Goal: Transaction & Acquisition: Purchase product/service

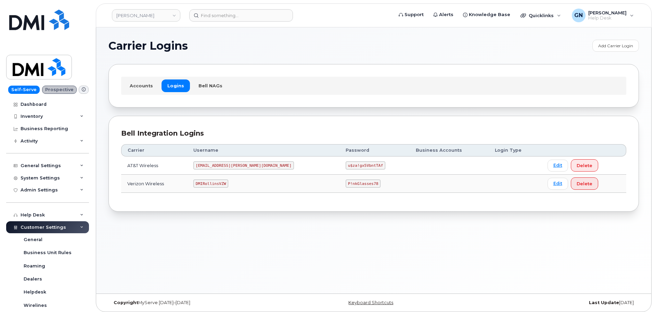
click at [224, 164] on code "MS-Rollins@dminc.com" at bounding box center [243, 165] width 101 height 8
copy code "MS-Rollins@dminc.com"
click at [346, 165] on code "u$za!gx5VbntTAf" at bounding box center [366, 165] width 40 height 8
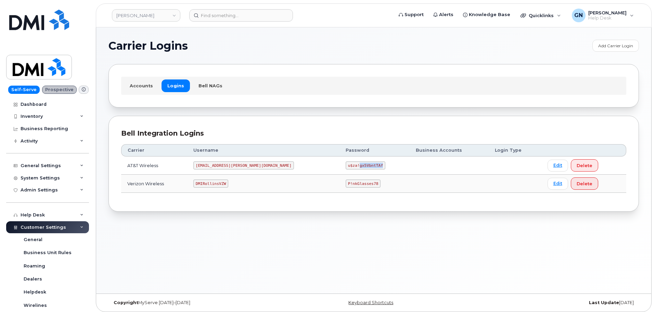
click at [346, 165] on code "u$za!gx5VbntTAf" at bounding box center [366, 165] width 40 height 8
click at [346, 164] on code "u$za!gx5VbntTAf" at bounding box center [366, 165] width 40 height 8
click at [346, 165] on code "u$za!gx5VbntTAf" at bounding box center [366, 165] width 40 height 8
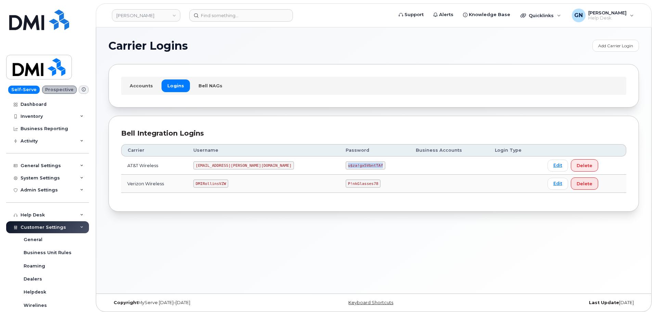
copy code "u$za!gx5VbntTAf"
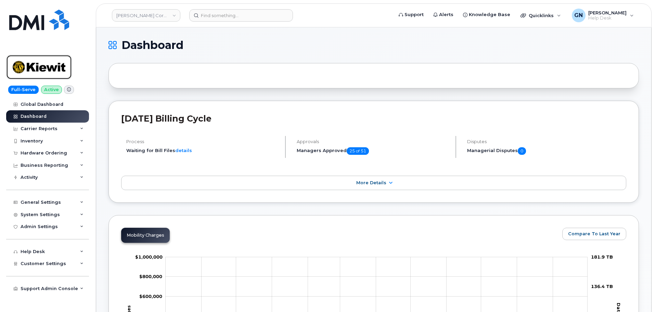
click at [58, 70] on img at bounding box center [39, 67] width 53 height 20
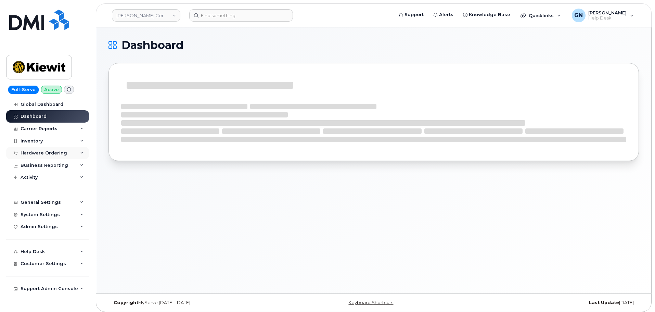
click at [40, 151] on div "Hardware Ordering" at bounding box center [44, 152] width 47 height 5
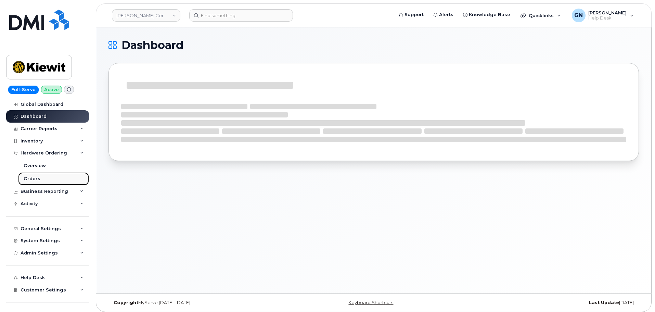
click at [37, 178] on div "Orders" at bounding box center [32, 179] width 17 height 6
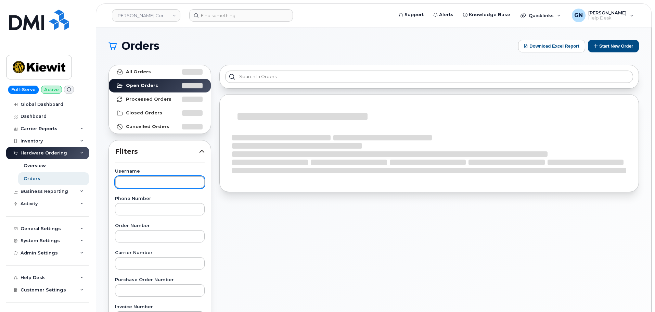
click at [153, 178] on input "text" at bounding box center [160, 182] width 90 height 12
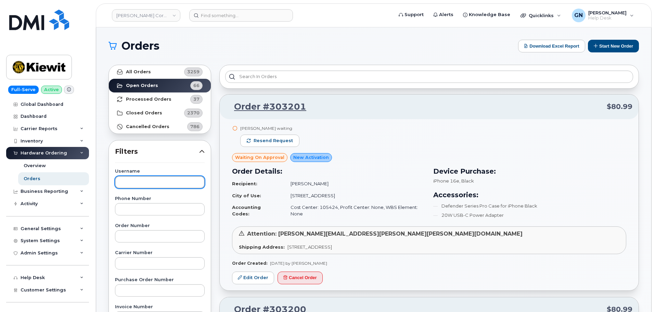
paste input "Scott Nolan"
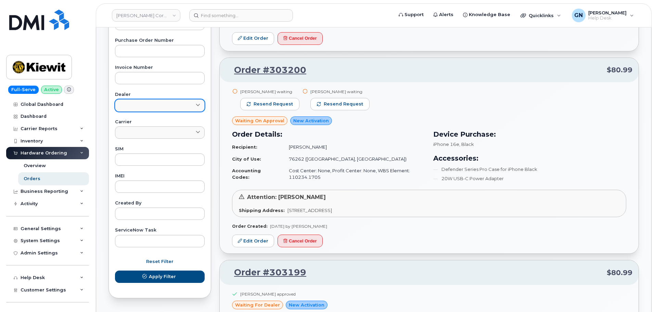
scroll to position [240, 0]
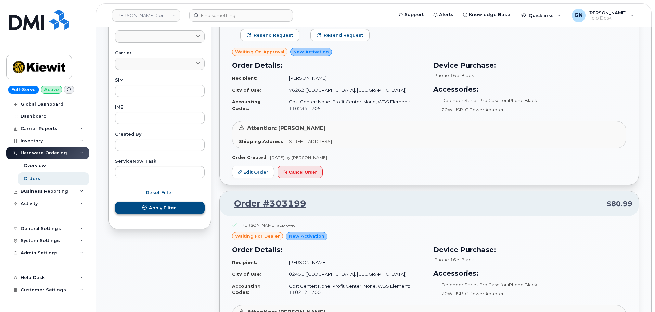
type input "Scott Nolan"
click at [163, 210] on span "Apply Filter" at bounding box center [162, 207] width 27 height 7
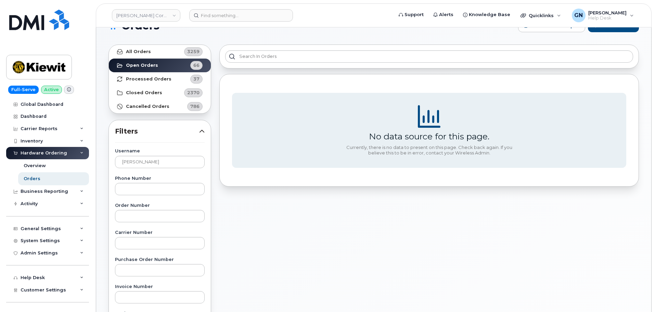
scroll to position [0, 0]
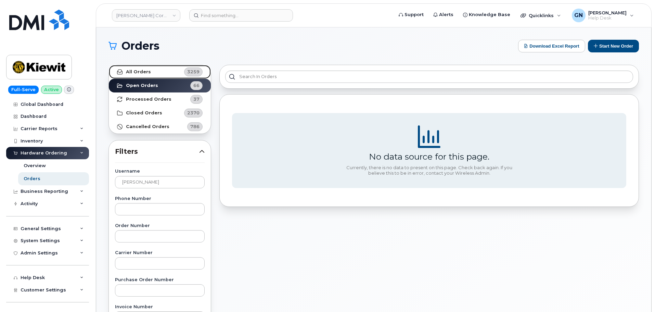
click at [144, 76] on link "All Orders 3259" at bounding box center [160, 72] width 102 height 14
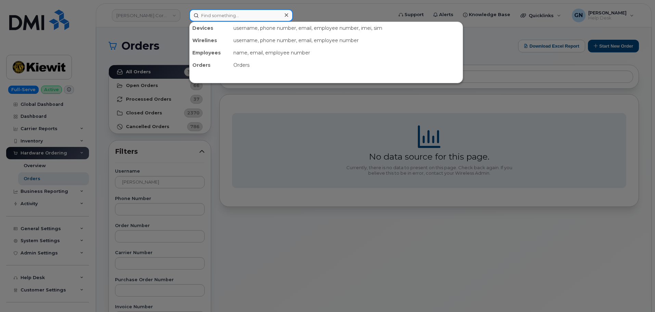
click at [216, 16] on input at bounding box center [241, 15] width 104 height 12
paste input "Scott Nolan"
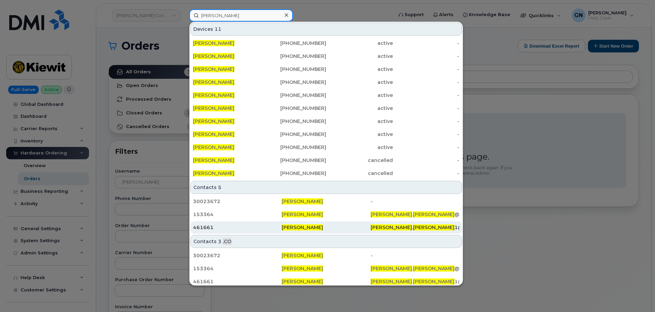
scroll to position [3, 0]
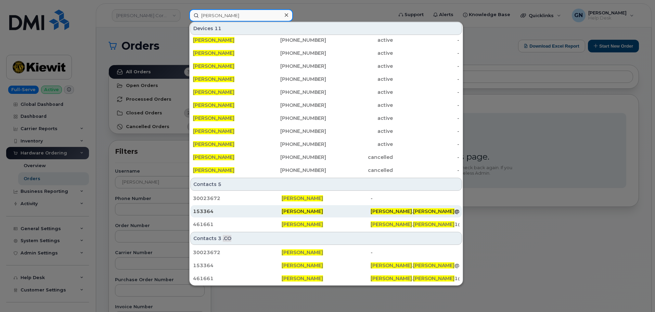
type input "Scott Nolan"
click at [336, 213] on div "Scott Nolan" at bounding box center [326, 211] width 89 height 7
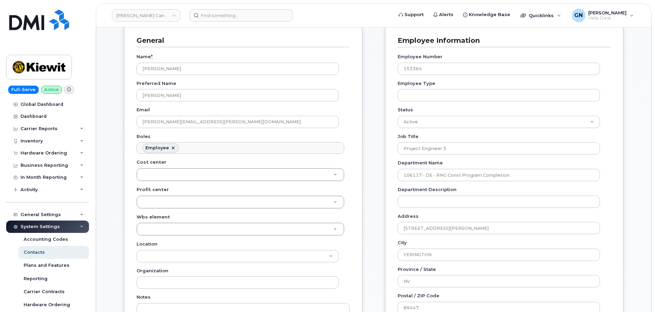
scroll to position [34, 0]
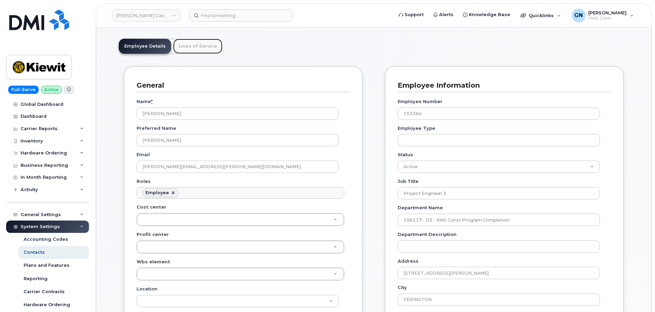
click at [195, 46] on link "Lines of Service" at bounding box center [197, 46] width 49 height 15
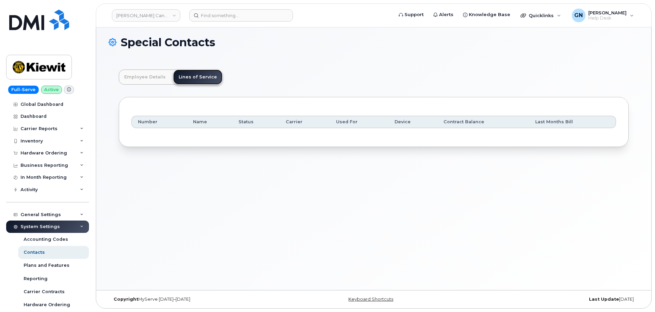
scroll to position [3, 0]
click at [147, 79] on link "Employee Details" at bounding box center [145, 76] width 52 height 15
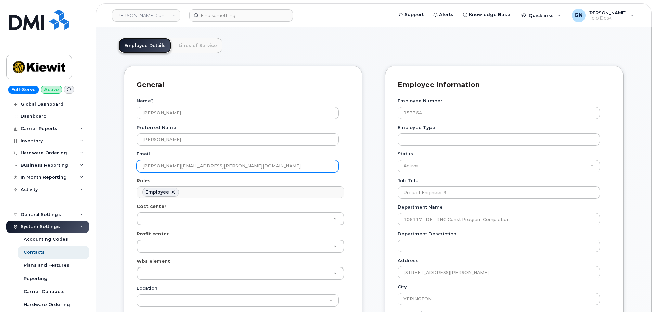
scroll to position [0, 0]
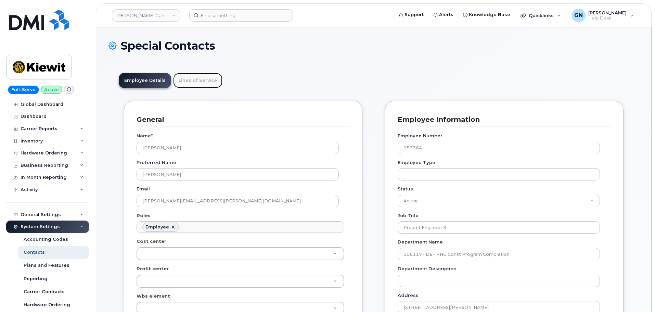
click at [201, 83] on link "Lines of Service" at bounding box center [197, 80] width 49 height 15
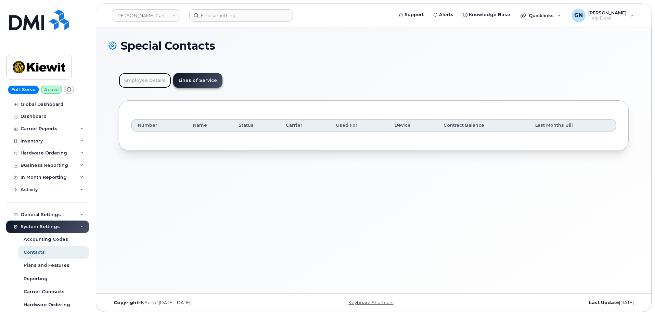
click at [155, 80] on link "Employee Details" at bounding box center [145, 80] width 52 height 15
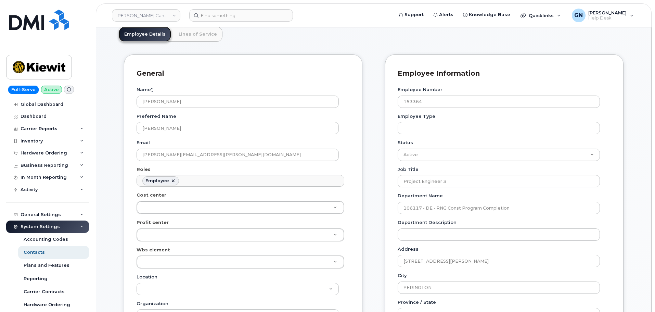
scroll to position [34, 0]
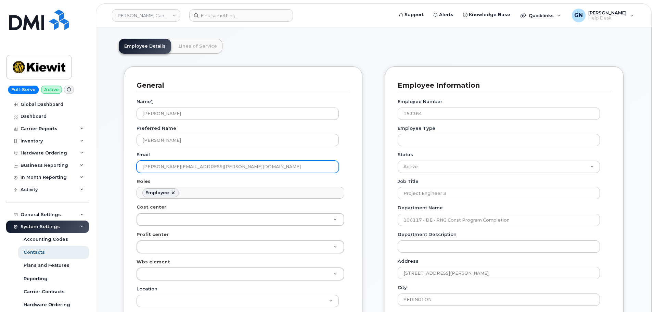
drag, startPoint x: 209, startPoint y: 167, endPoint x: 131, endPoint y: 168, distance: 77.7
click at [131, 168] on div "General Name * Scott Nolan Preferred Name Scott Email SCOTT.NOLAN@TICUS.COM Rol…" at bounding box center [243, 253] width 239 height 375
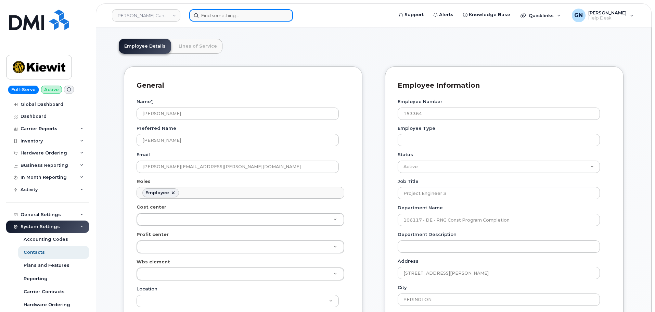
click at [278, 19] on input at bounding box center [241, 15] width 104 height 12
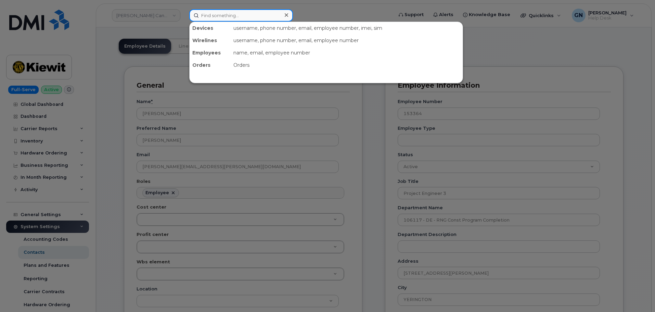
paste input "Scott Nolan"
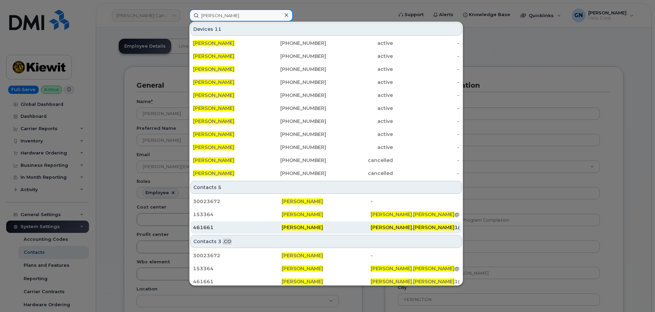
type input "Scott Nolan"
click at [255, 227] on div "461661" at bounding box center [237, 227] width 89 height 7
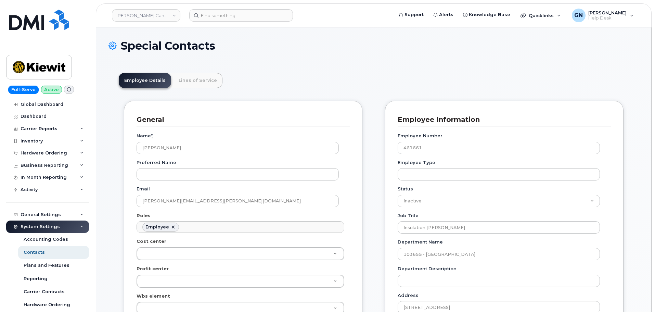
scroll to position [20, 0]
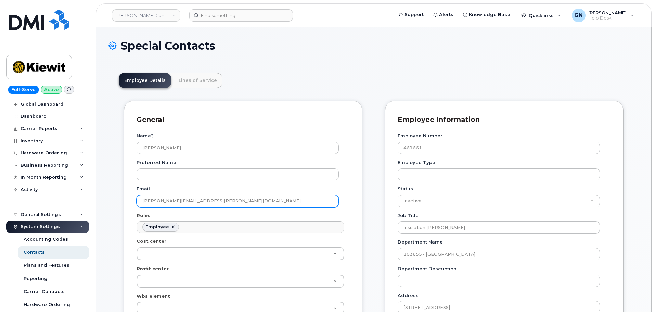
drag, startPoint x: 220, startPoint y: 203, endPoint x: 126, endPoint y: 203, distance: 94.1
click at [126, 203] on div "General Name * Scott Nolan Preferred Name Email SCOTT.NOLAN1@KIEWIT.COM Roles E…" at bounding box center [243, 288] width 239 height 375
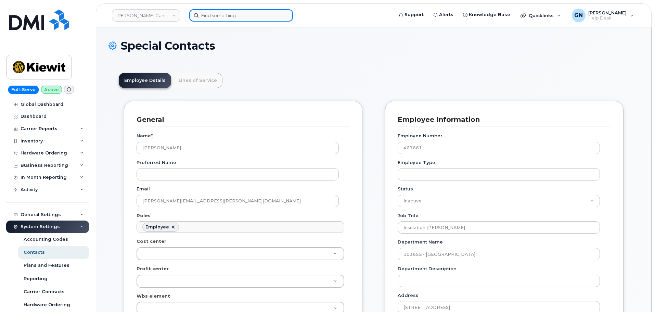
click at [253, 16] on input at bounding box center [241, 15] width 104 height 12
paste input "SCOTT.NOLAN@KIEWIT.COM"
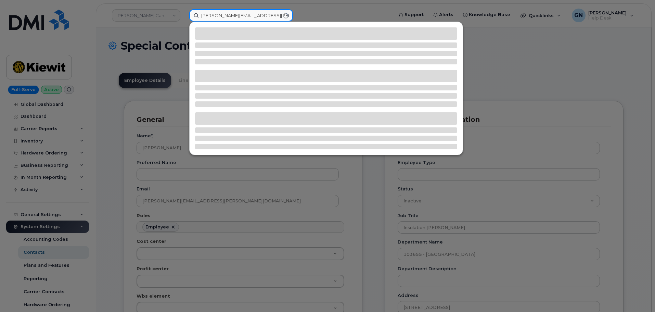
type input "SCOTT.NOLAN@KIEWIT.COM"
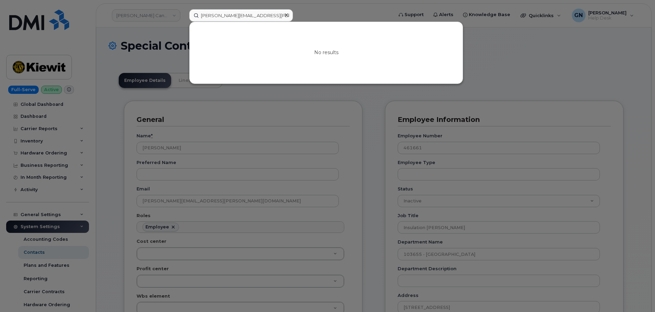
click at [286, 15] on icon at bounding box center [286, 14] width 3 height 3
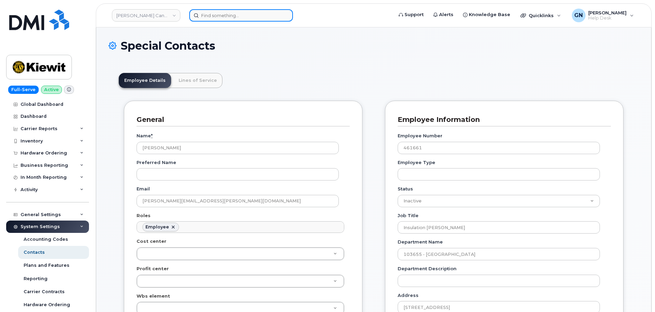
click at [274, 14] on input at bounding box center [241, 15] width 104 height 12
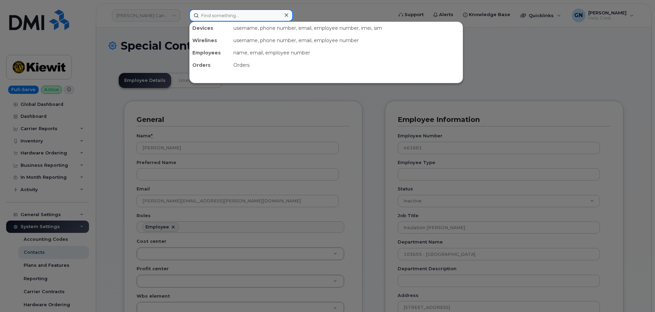
paste input "Wyatt.Willsion@ticus.com"
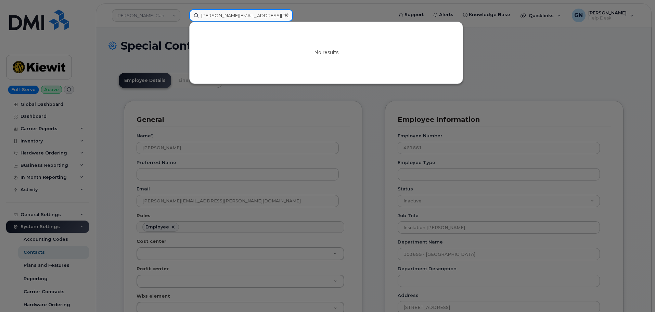
click at [268, 13] on input "Wyatt.Willsion@ticus.com" at bounding box center [241, 15] width 104 height 12
paste input "Willison"
click at [268, 13] on input "Wyatt.Willsion@ticus.com" at bounding box center [241, 15] width 104 height 12
click at [227, 15] on input "Wyatt Willison" at bounding box center [241, 15] width 104 height 12
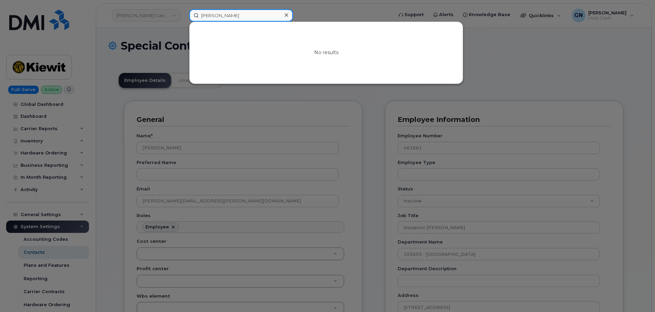
click at [227, 15] on input "Wyatt Willison" at bounding box center [241, 15] width 104 height 12
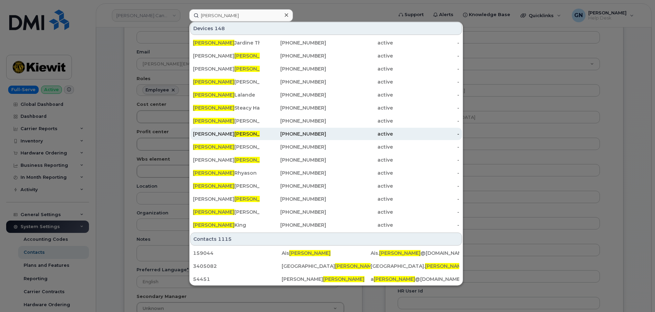
scroll to position [31, 0]
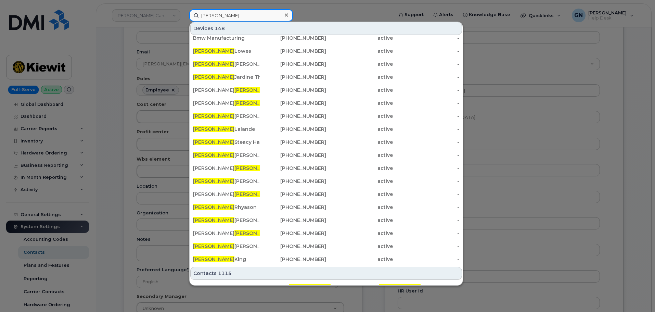
click at [266, 12] on input "Wyatt" at bounding box center [241, 15] width 104 height 12
click at [267, 13] on input "Wyatt" at bounding box center [241, 15] width 104 height 12
paste input "Adam Seader"
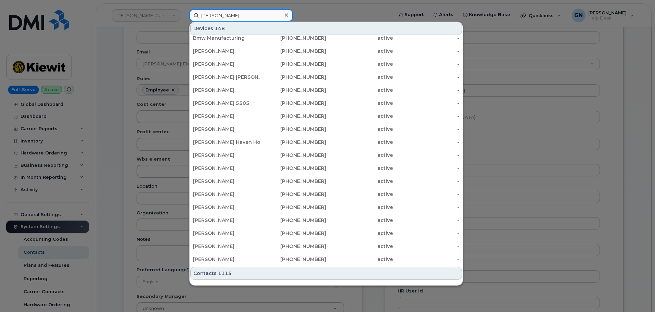
type input "Adam Seader"
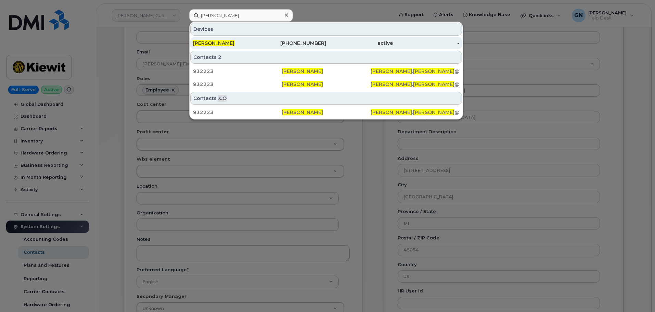
click at [255, 45] on div "Adam Seader" at bounding box center [226, 43] width 67 height 7
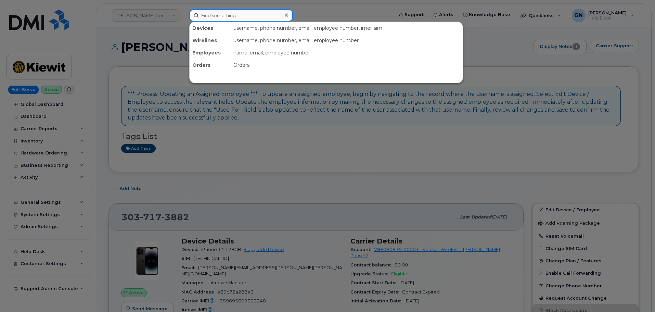
click at [230, 18] on input at bounding box center [241, 15] width 104 height 12
paste input "[PERSON_NAME]"
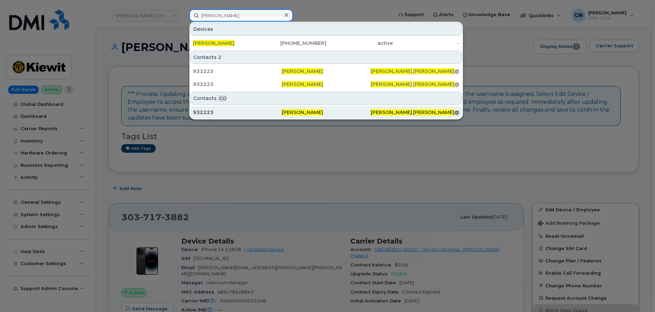
type input "[PERSON_NAME]"
click at [235, 113] on div "932223" at bounding box center [237, 112] width 89 height 7
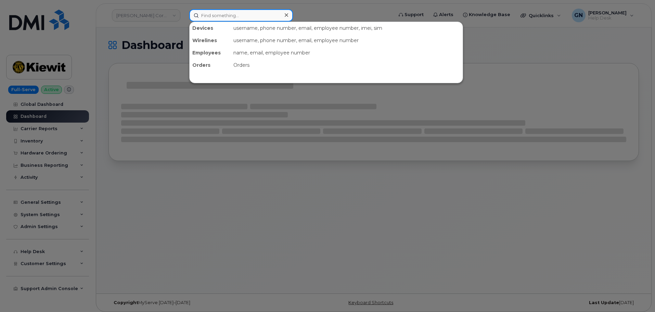
click at [225, 20] on input at bounding box center [241, 15] width 104 height 12
paste input "[PERSON_NAME]"
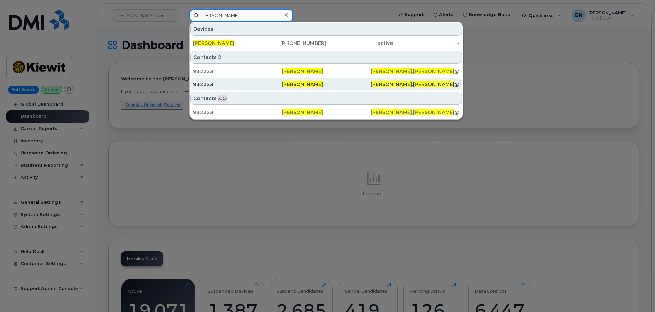
type input "Adam Seader"
click at [254, 84] on div "932223" at bounding box center [237, 84] width 89 height 7
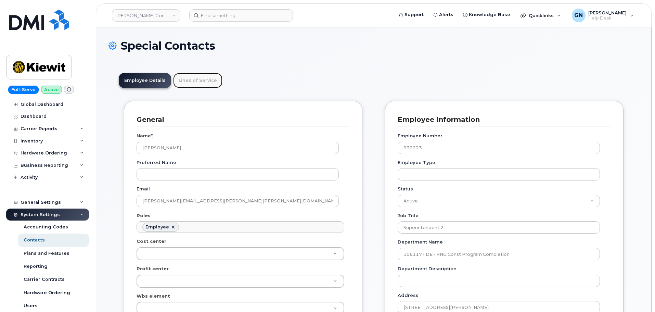
click at [210, 80] on link "Lines of Service" at bounding box center [197, 80] width 49 height 15
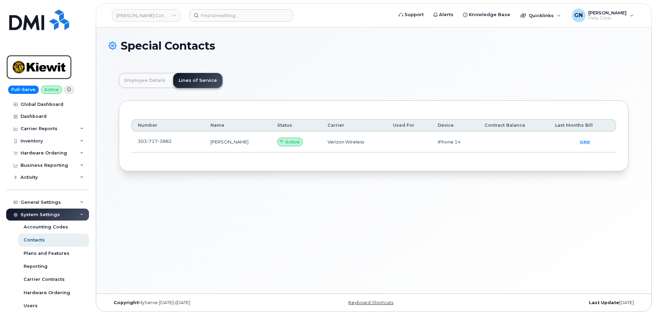
click at [47, 72] on img at bounding box center [39, 67] width 53 height 20
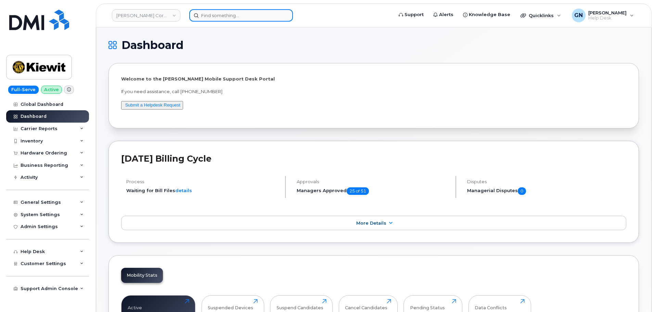
click at [215, 19] on input at bounding box center [241, 15] width 104 height 12
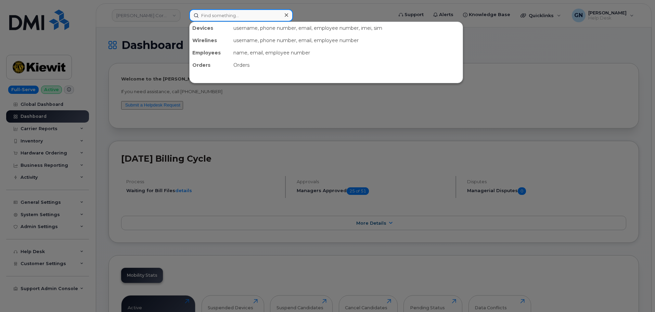
paste input "3033177710"
type input "3033177710"
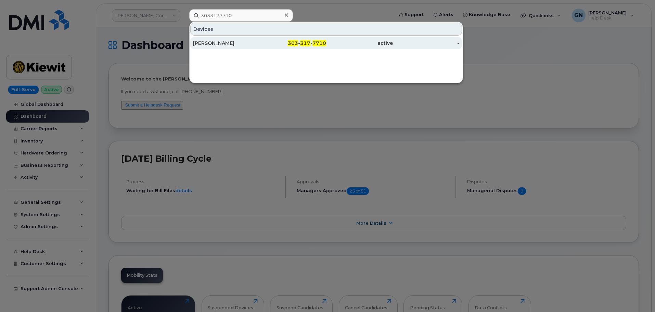
click at [232, 44] on div "[PERSON_NAME]" at bounding box center [226, 43] width 67 height 7
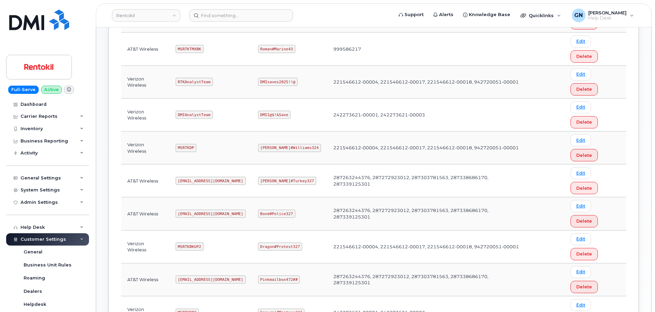
scroll to position [274, 0]
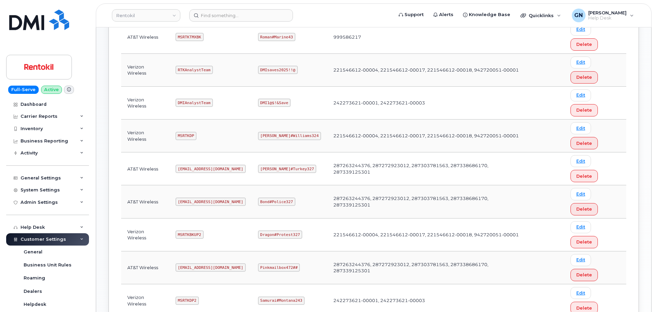
copy code "mSRTK2"
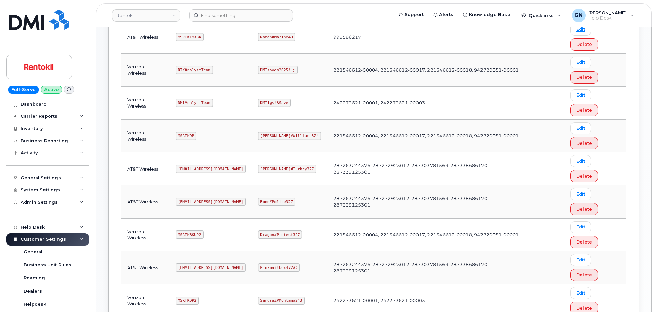
copy code "Maud#Earthquake203"
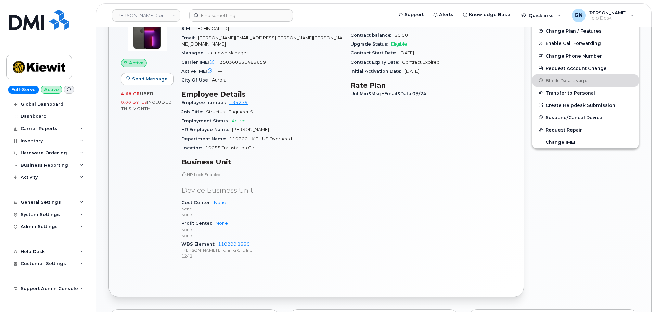
scroll to position [240, 0]
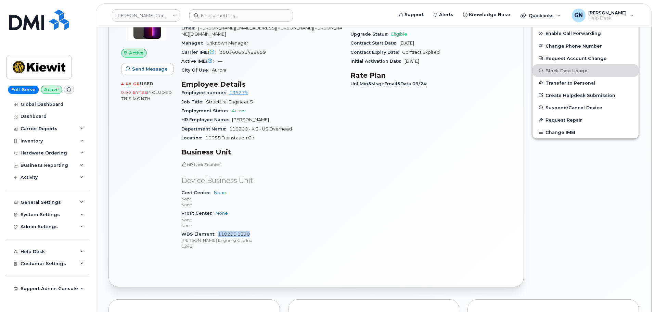
drag, startPoint x: 246, startPoint y: 229, endPoint x: 218, endPoint y: 227, distance: 27.8
click at [218, 230] on div "WBS Element 110200.1990 Kiewit Engnrng Grp Inc 1242" at bounding box center [261, 240] width 161 height 21
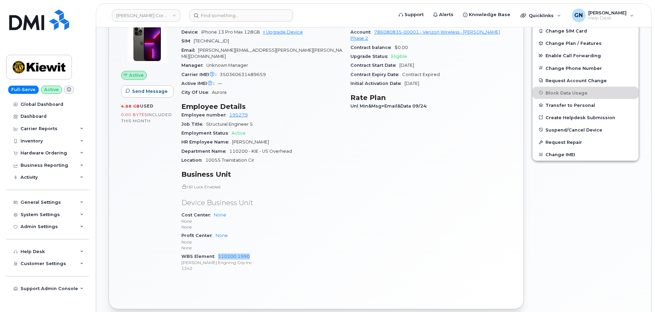
scroll to position [205, 0]
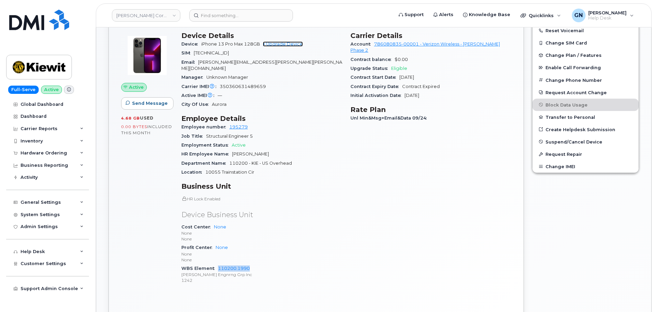
click at [301, 43] on link "+ Upgrade Device" at bounding box center [283, 43] width 40 height 5
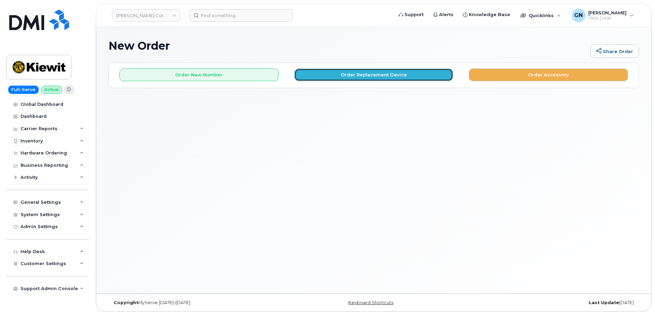
click at [333, 77] on button "Order Replacement Device" at bounding box center [373, 74] width 159 height 13
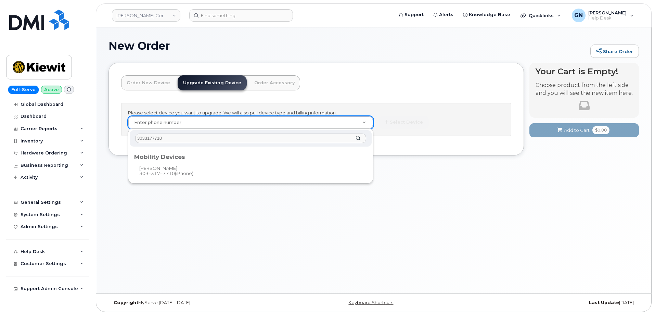
type input "3033177710"
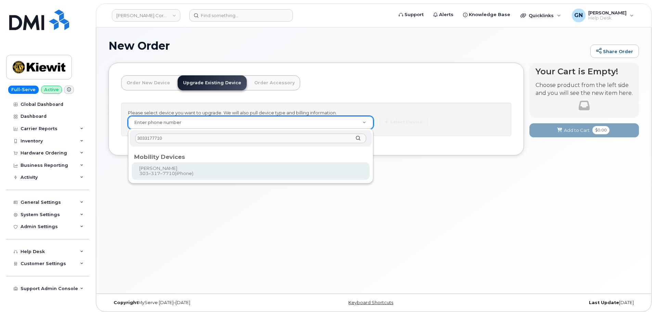
type input "1166025"
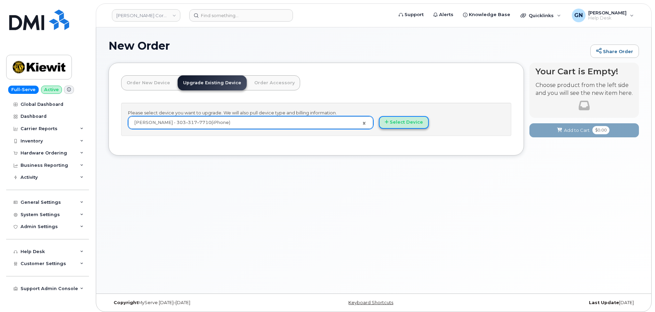
click at [392, 124] on button "Select Device" at bounding box center [404, 122] width 50 height 13
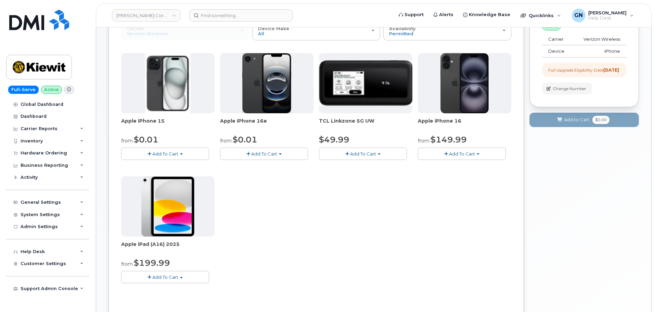
scroll to position [68, 0]
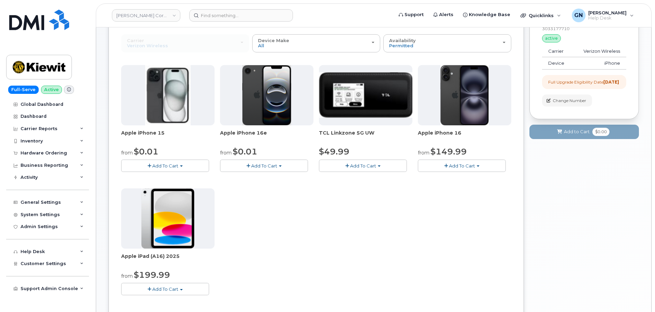
click at [456, 166] on span "Add To Cart" at bounding box center [462, 165] width 26 height 5
click at [369, 190] on div "Apple iPhone 15 from $0.01 Add To Cart $0.01 - 2 Year Upgrade (128GB) $729.99 -…" at bounding box center [316, 185] width 390 height 241
click at [373, 191] on div "Apple iPhone 15 from $0.01 Add To Cart $0.01 - 2 Year Upgrade (128GB) $729.99 -…" at bounding box center [316, 185] width 390 height 241
click at [396, 146] on div "$49.99" at bounding box center [365, 152] width 93 height 12
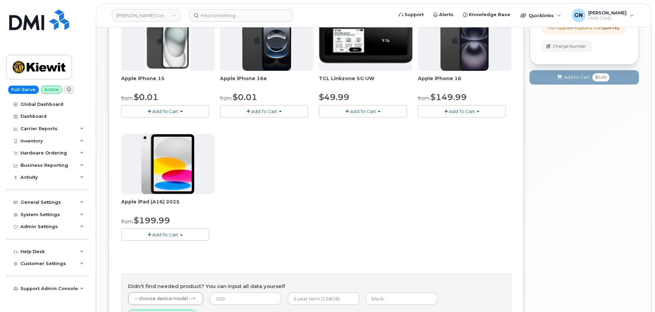
scroll to position [54, 0]
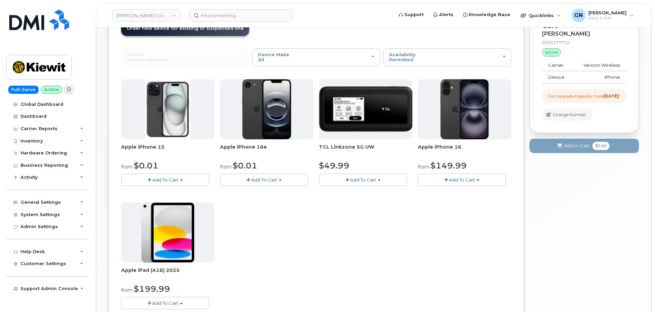
click at [467, 179] on span "Add To Cart" at bounding box center [462, 179] width 26 height 5
click at [455, 201] on link "$149.99 - 2 Year Upgrade (128GB)" at bounding box center [466, 200] width 92 height 9
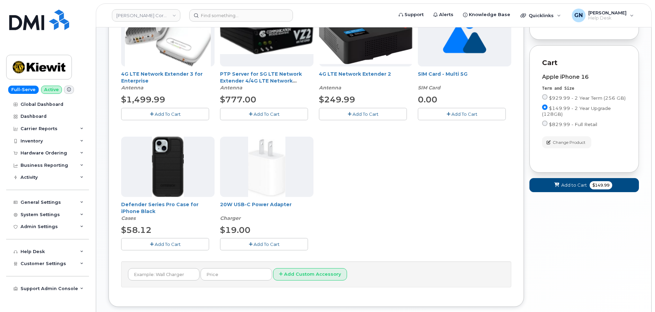
scroll to position [157, 0]
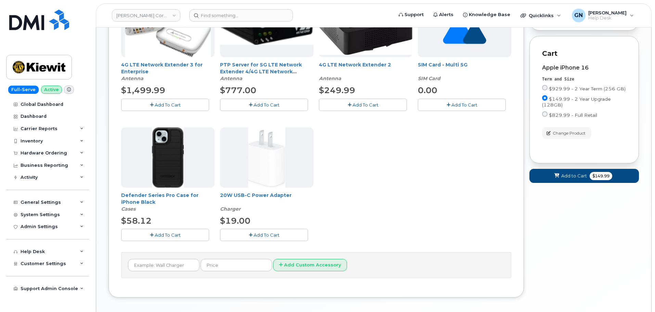
click at [163, 236] on span "Add To Cart" at bounding box center [168, 234] width 26 height 5
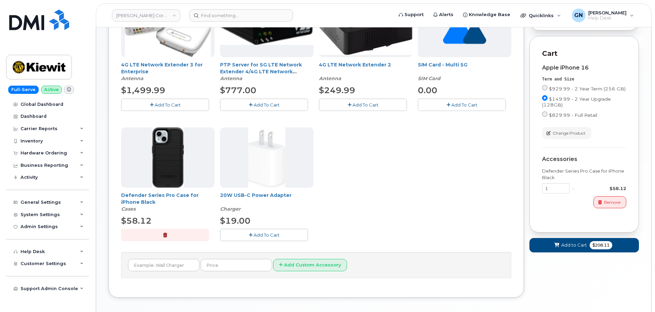
click at [269, 233] on span "Add To Cart" at bounding box center [267, 234] width 26 height 5
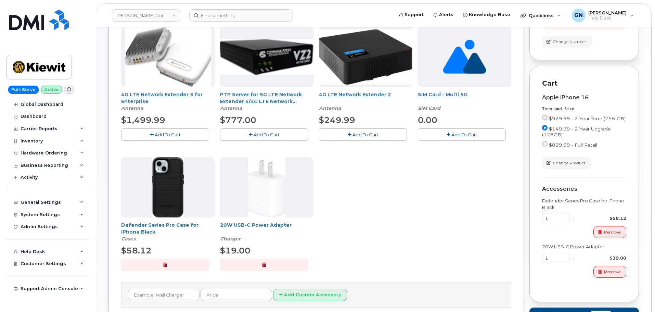
scroll to position [189, 0]
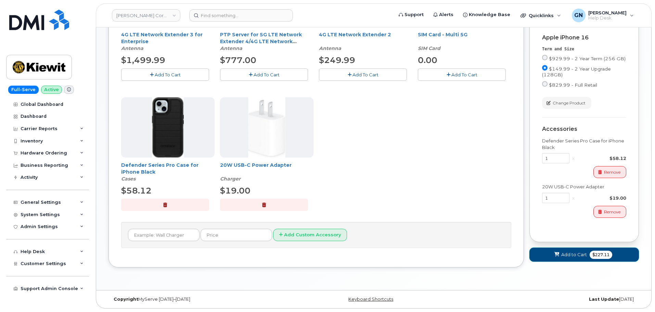
click at [563, 256] on span "Add to Cart" at bounding box center [574, 254] width 26 height 7
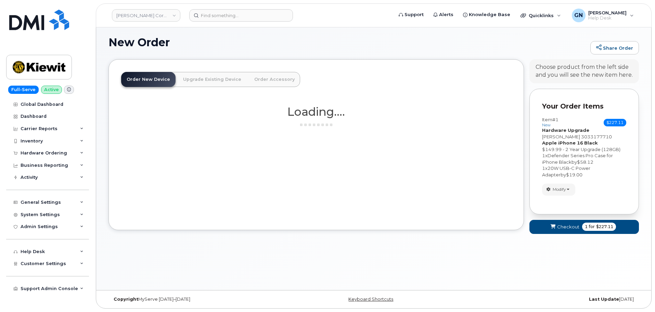
scroll to position [3, 0]
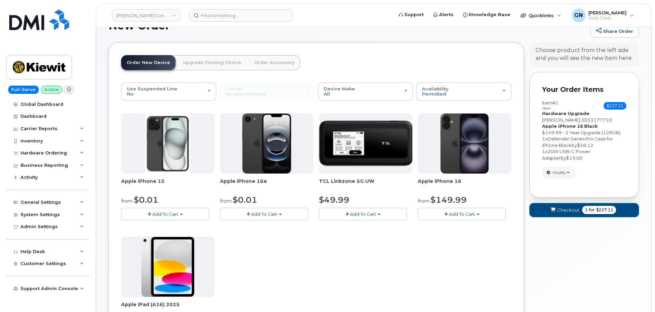
click at [577, 205] on button "Checkout 1 for $227.11" at bounding box center [584, 210] width 110 height 14
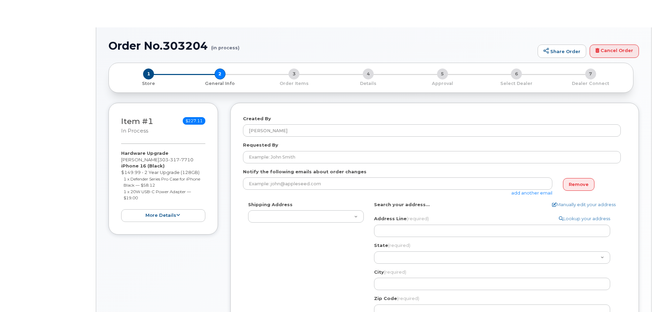
select select
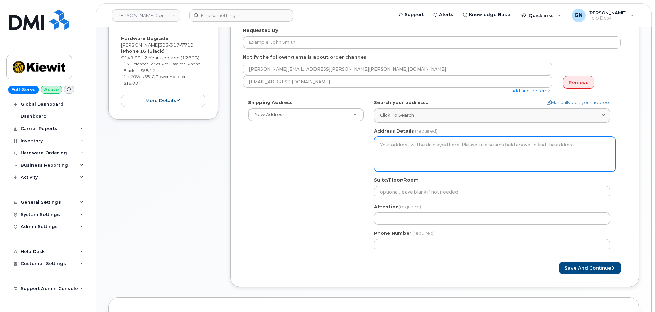
scroll to position [137, 0]
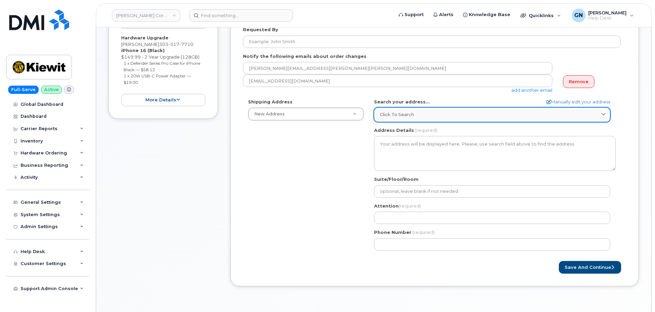
click at [411, 114] on span "Click to search" at bounding box center [397, 114] width 34 height 7
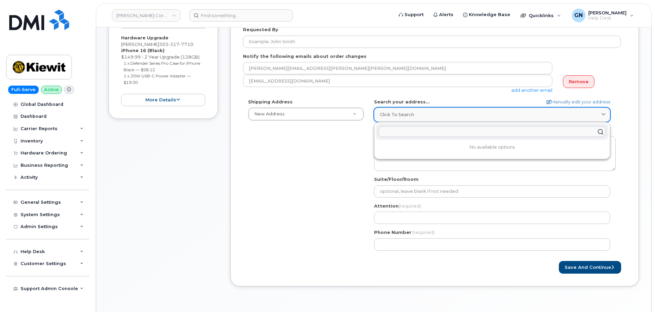
paste input "[STREET_ADDRESS]"
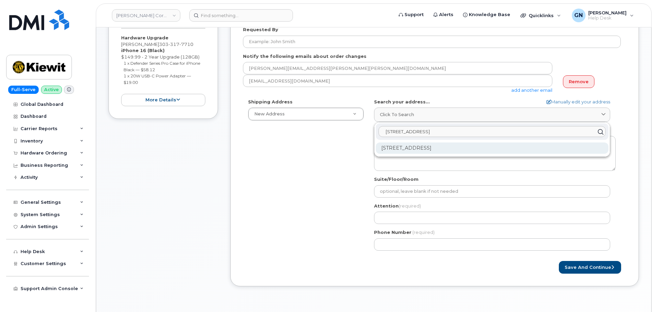
type input "[STREET_ADDRESS]"
click at [411, 150] on div "[STREET_ADDRESS]" at bounding box center [492, 147] width 233 height 11
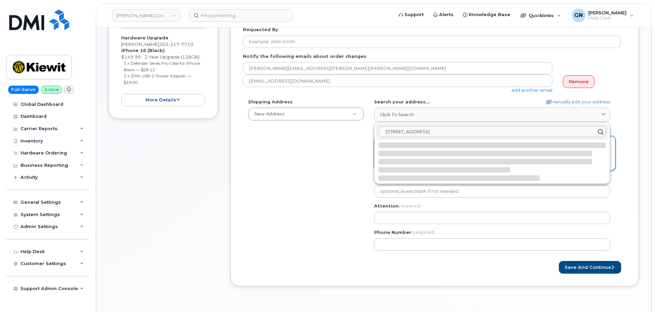
select select
type textarea "[STREET_ADDRESS]"
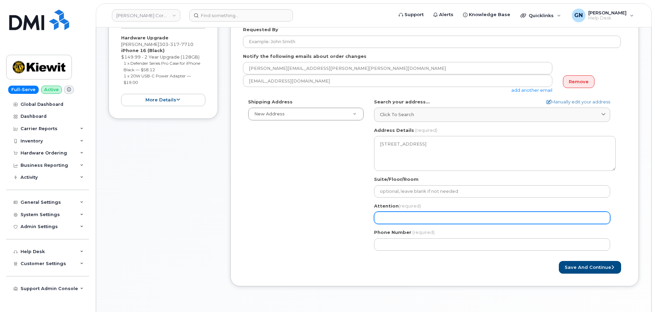
click at [392, 214] on input "Attention (required)" at bounding box center [492, 217] width 236 height 12
paste input "[PERSON_NAME]"
select select
type input "[PERSON_NAME]"
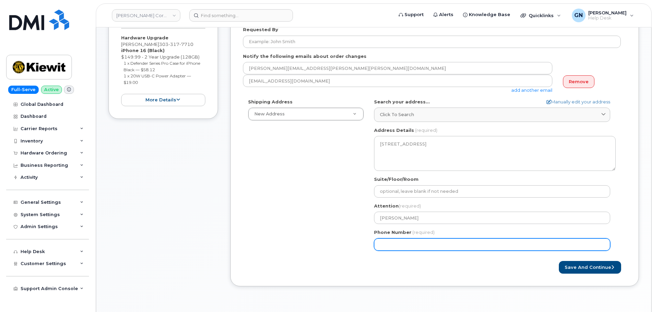
click at [391, 242] on input "Phone Number" at bounding box center [492, 244] width 236 height 12
paste input "3033177710"
select select
type input "3033177710"
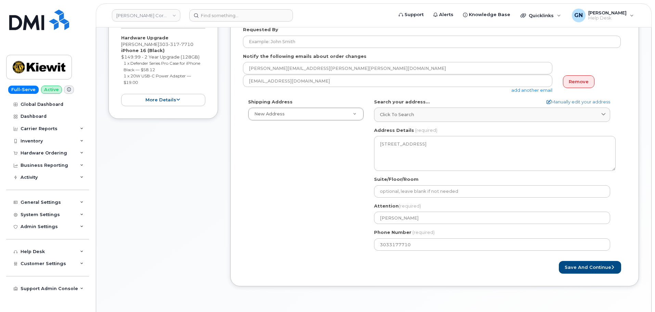
click at [331, 194] on div "Shipping Address New Address New Address [STREET_ADDRESS][GEOGRAPHIC_DATA][PERS…" at bounding box center [432, 177] width 378 height 157
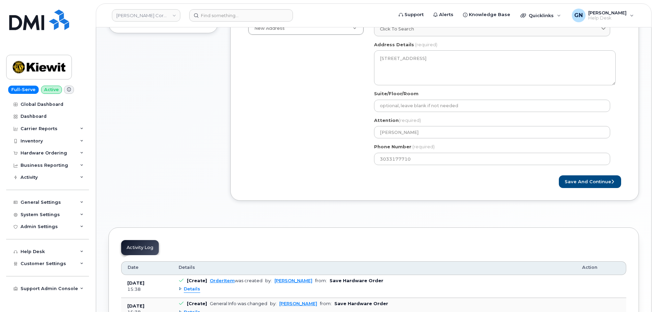
scroll to position [240, 0]
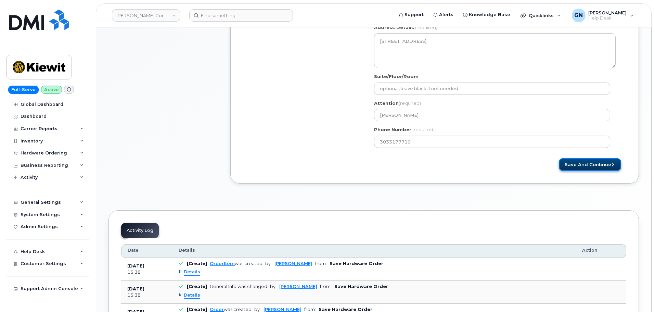
click at [584, 163] on button "Save and Continue" at bounding box center [590, 164] width 62 height 13
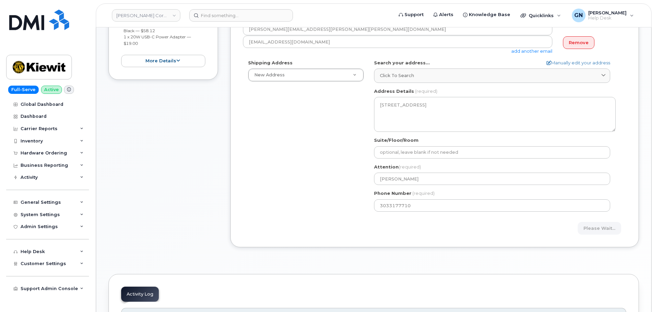
scroll to position [171, 0]
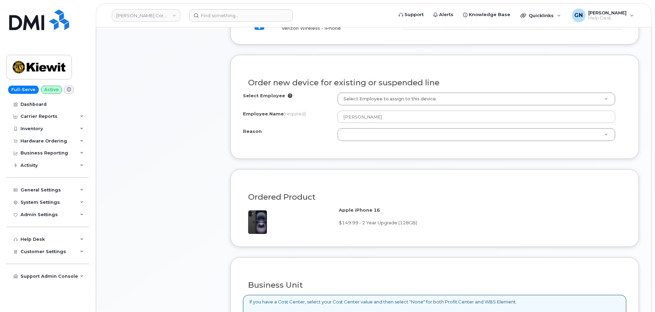
scroll to position [274, 0]
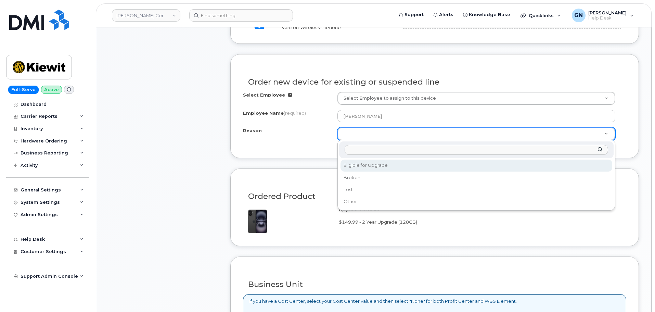
select select "eligible_for_upgrade"
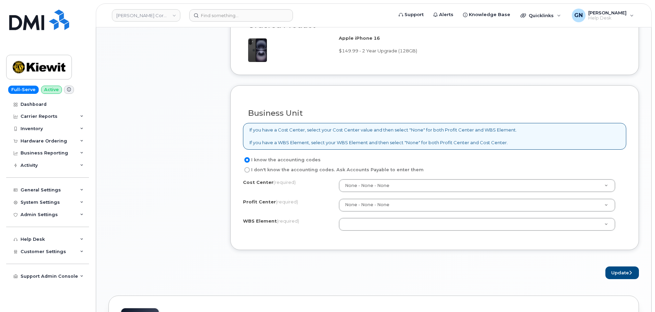
scroll to position [479, 0]
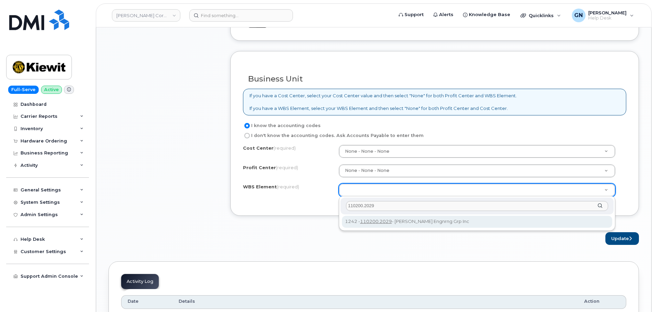
type input "110200.2029"
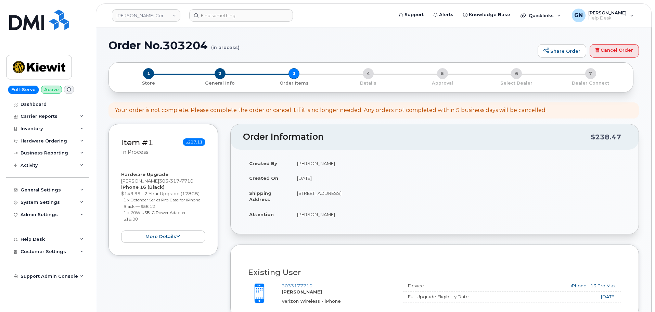
scroll to position [0, 0]
drag, startPoint x: 620, startPoint y: 55, endPoint x: 364, endPoint y: 50, distance: 256.0
click at [620, 55] on link "Cancel Order" at bounding box center [614, 51] width 49 height 14
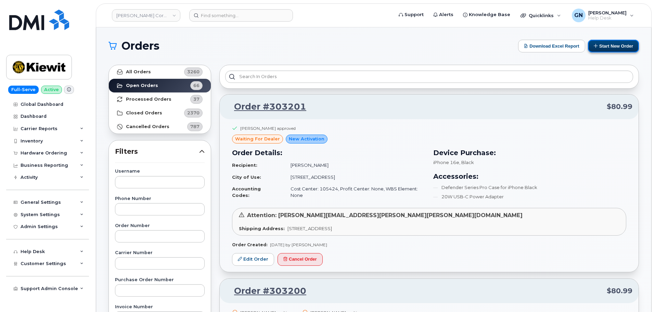
click at [603, 46] on button "Start New Order" at bounding box center [613, 46] width 51 height 13
click at [618, 47] on button "Start New Order" at bounding box center [613, 46] width 51 height 13
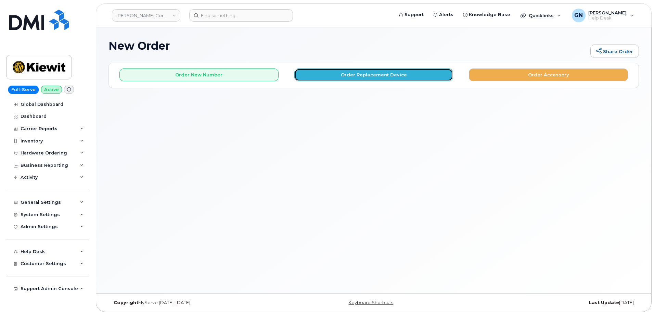
click at [340, 72] on button "Order Replacement Device" at bounding box center [373, 74] width 159 height 13
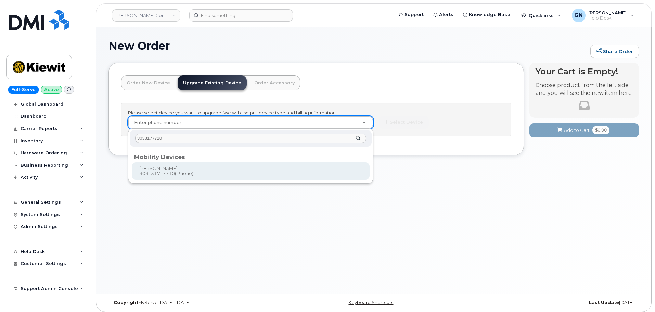
type input "3033177710"
type input "1166025"
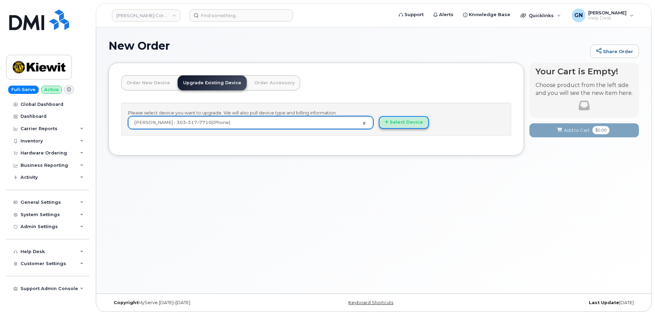
click at [409, 117] on button "Select Device" at bounding box center [404, 122] width 50 height 13
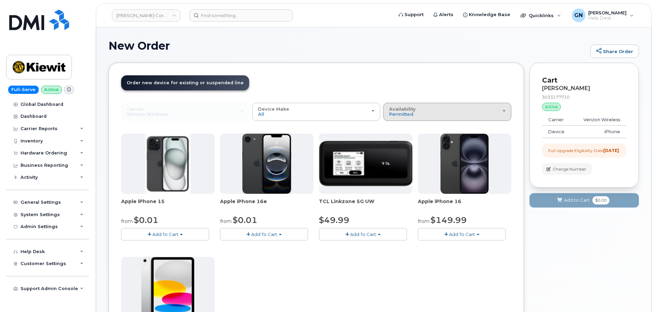
click at [419, 109] on div "Availability Permitted All" at bounding box center [447, 111] width 116 height 11
click at [397, 138] on label "All" at bounding box center [392, 139] width 14 height 8
click at [0, 0] on input "All" at bounding box center [0, 0] width 0 height 0
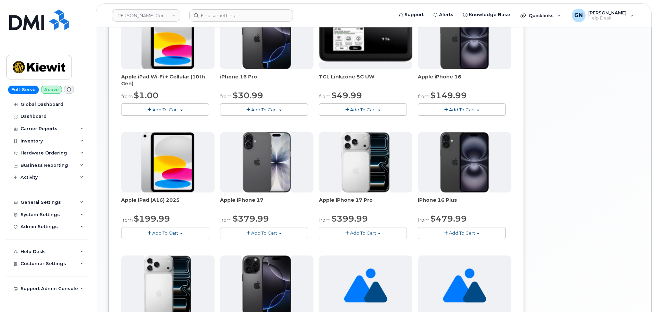
scroll to position [240, 0]
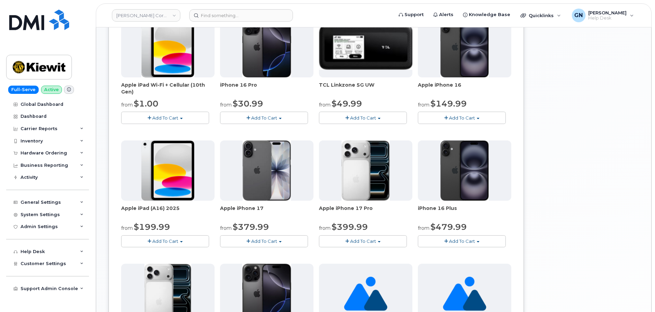
click at [454, 115] on span "Add To Cart" at bounding box center [462, 117] width 26 height 5
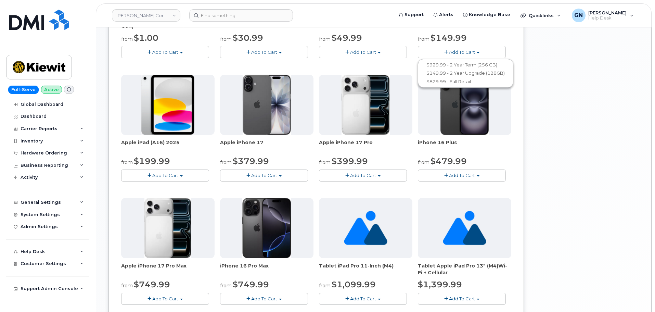
scroll to position [308, 0]
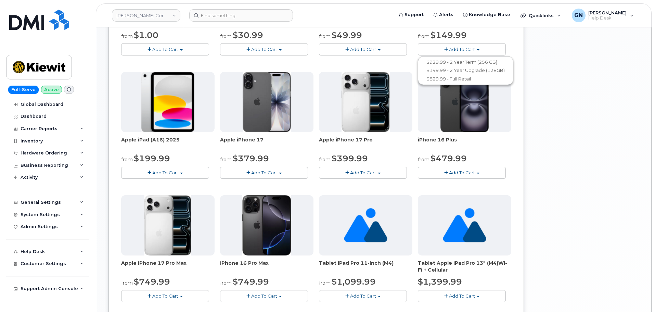
click at [512, 154] on div "Order New Device Upgrade Existing Device Order Accessory Order new device and n…" at bounding box center [315, 84] width 415 height 659
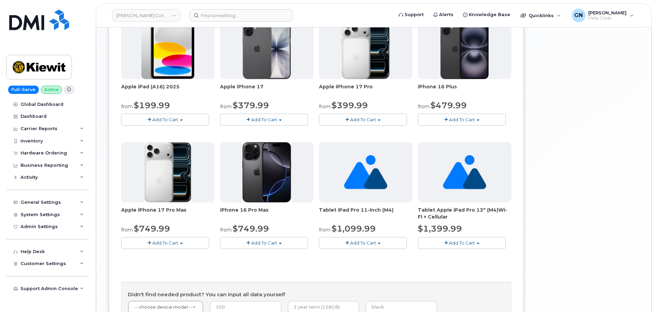
scroll to position [376, 0]
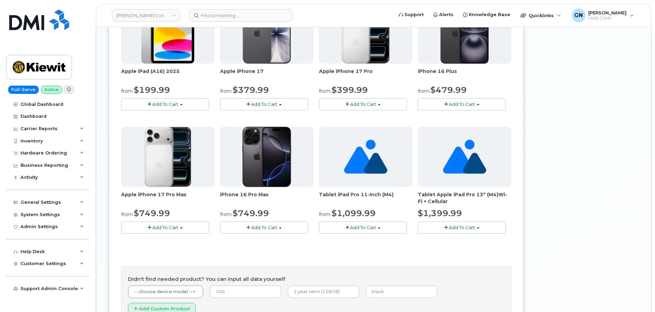
click at [441, 105] on button "Add To Cart" at bounding box center [462, 104] width 88 height 12
click at [282, 225] on button "Add To Cart" at bounding box center [264, 227] width 88 height 12
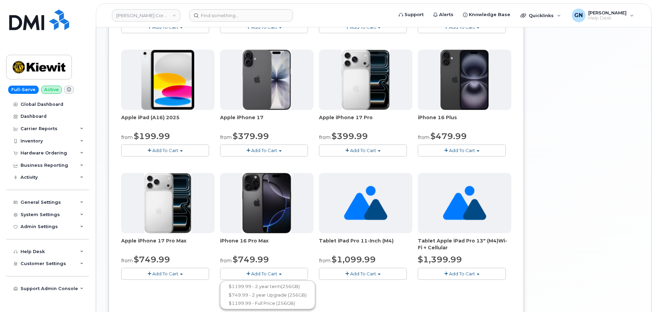
scroll to position [342, 0]
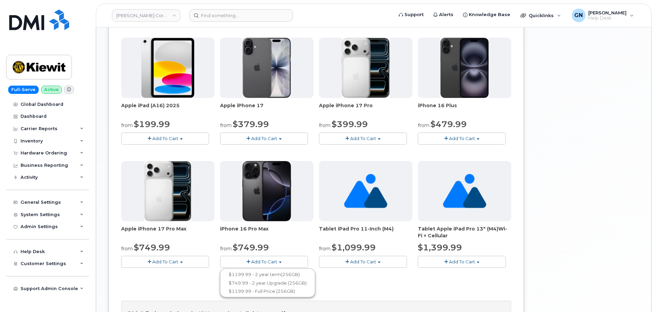
click at [390, 140] on button "Add To Cart" at bounding box center [363, 138] width 88 height 12
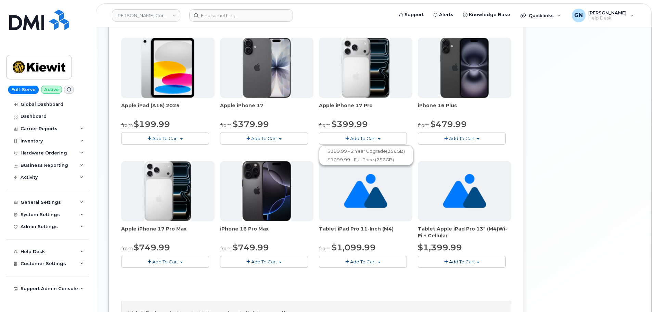
click at [390, 140] on button "Add To Cart" at bounding box center [363, 138] width 88 height 12
click at [293, 261] on button "Add To Cart" at bounding box center [264, 262] width 88 height 12
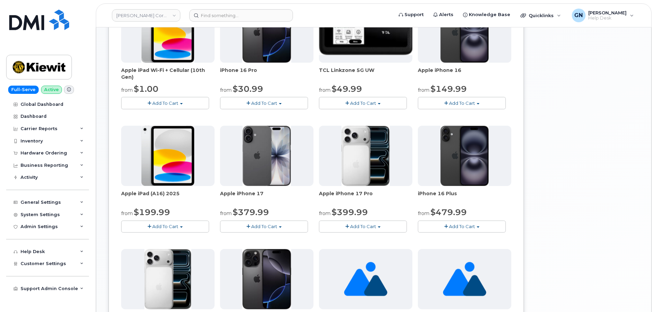
scroll to position [240, 0]
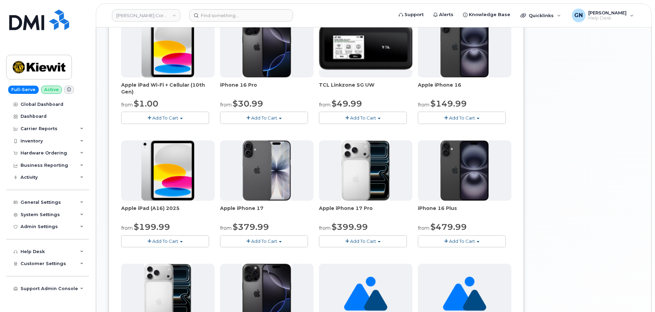
click at [450, 119] on span "Add To Cart" at bounding box center [462, 117] width 26 height 5
drag, startPoint x: 567, startPoint y: 171, endPoint x: 559, endPoint y: 184, distance: 15.2
click at [566, 174] on div "Your Cart is Empty! Choose product from the left side and you will see the new …" at bounding box center [584, 158] width 110 height 670
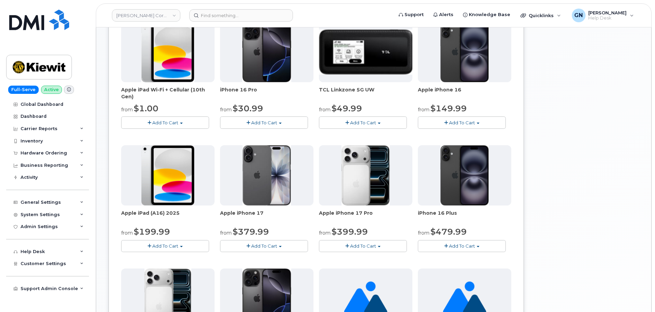
scroll to position [205, 0]
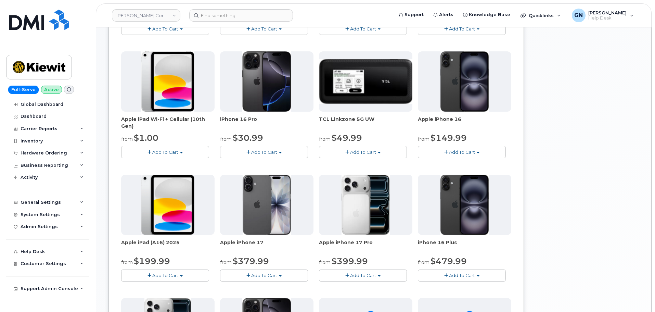
click at [492, 158] on div "Samsung Galaxy S25 FE from $0.01 Add To Cart $0.01 - 2 Year Upgrade $649.99 - F…" at bounding box center [316, 171] width 390 height 487
click at [492, 149] on button "Add To Cart" at bounding box center [462, 152] width 88 height 12
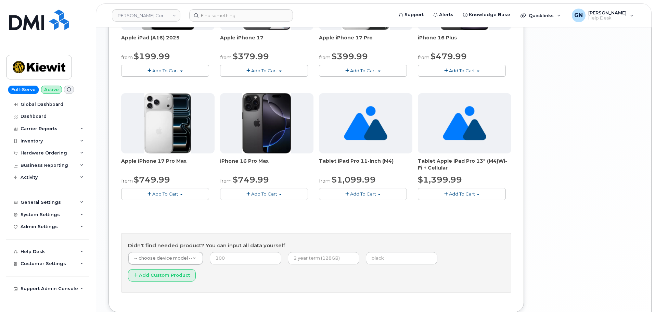
scroll to position [411, 0]
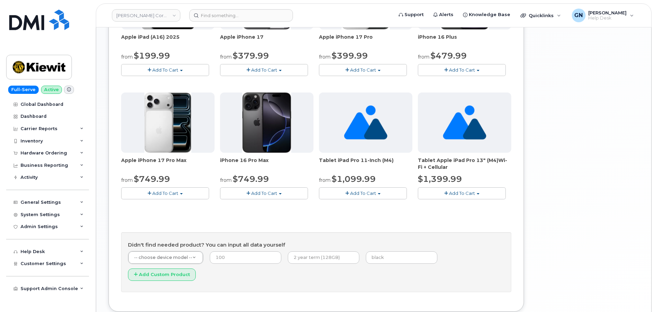
click at [290, 195] on button "Add To Cart" at bounding box center [264, 193] width 88 height 12
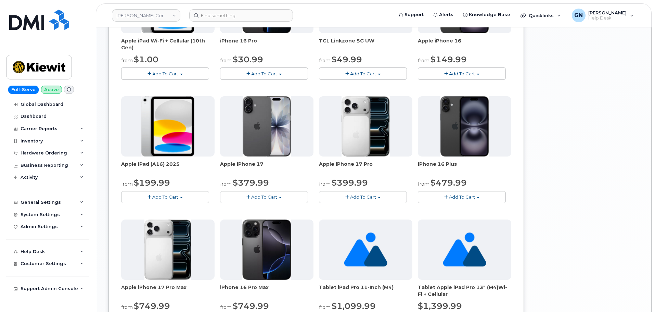
scroll to position [274, 0]
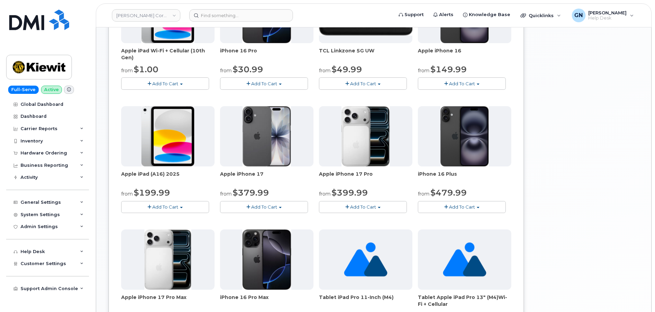
click at [478, 85] on button "Add To Cart" at bounding box center [462, 83] width 88 height 12
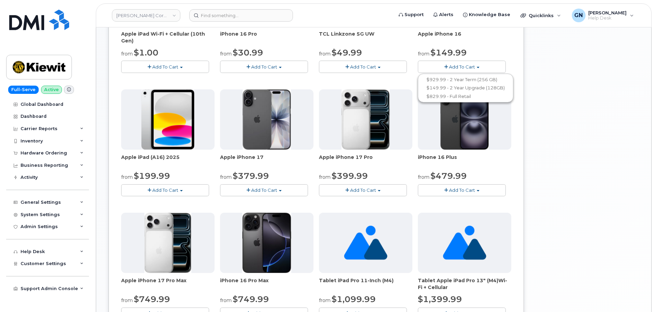
scroll to position [308, 0]
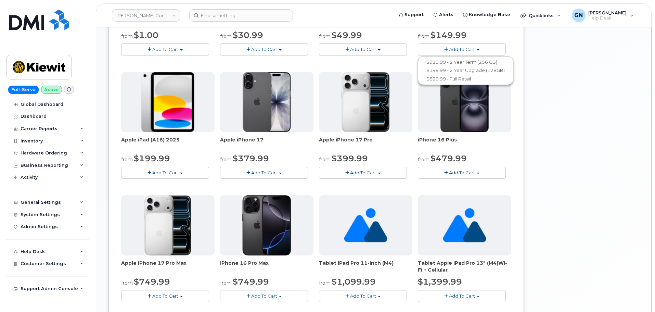
drag, startPoint x: 271, startPoint y: 295, endPoint x: 291, endPoint y: 264, distance: 37.2
click at [272, 293] on button "Add To Cart" at bounding box center [264, 296] width 88 height 12
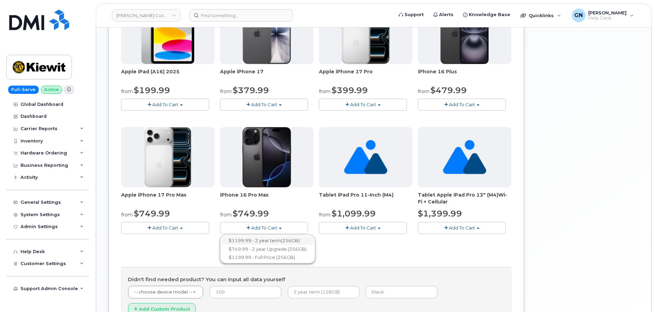
scroll to position [376, 0]
click at [302, 247] on link "$749.99 - 2 year Upgrade (256GB)" at bounding box center [268, 248] width 92 height 9
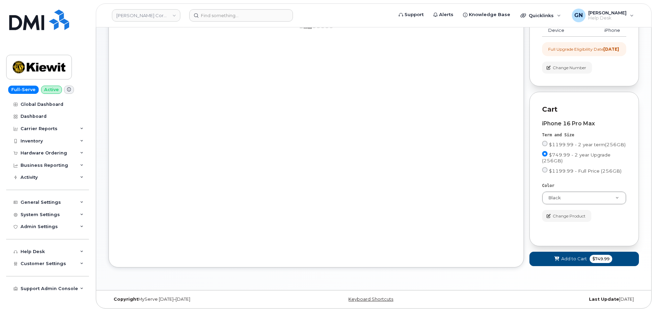
scroll to position [187, 0]
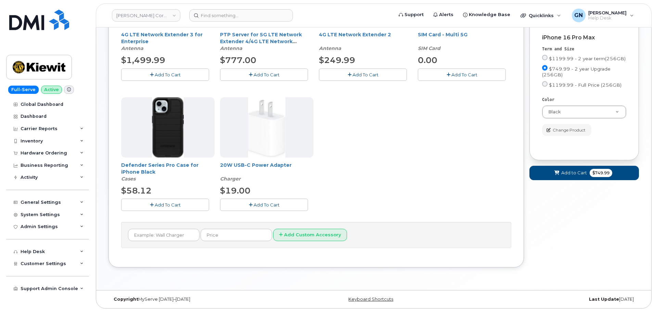
drag, startPoint x: 194, startPoint y: 206, endPoint x: 208, endPoint y: 205, distance: 14.0
click at [195, 205] on button "Add To Cart" at bounding box center [165, 204] width 88 height 12
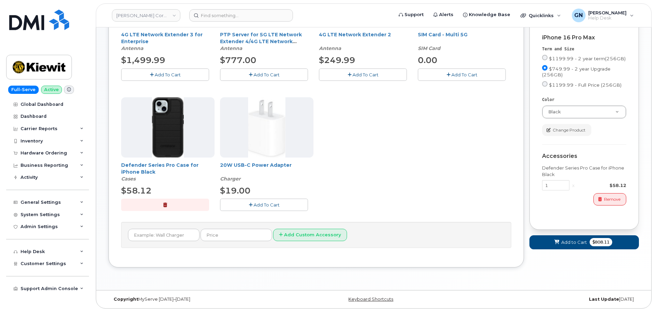
drag, startPoint x: 251, startPoint y: 203, endPoint x: 260, endPoint y: 205, distance: 9.1
click at [252, 203] on icon "button" at bounding box center [251, 205] width 4 height 4
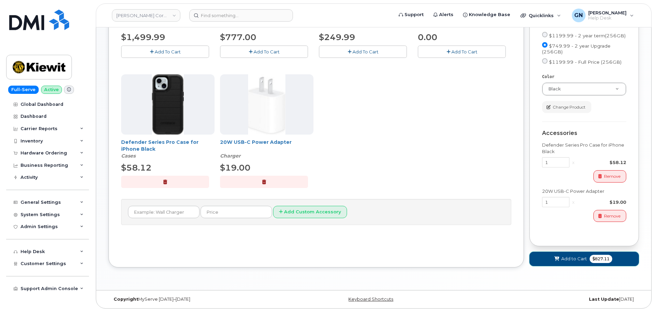
click at [577, 260] on span "Add to Cart" at bounding box center [574, 258] width 26 height 7
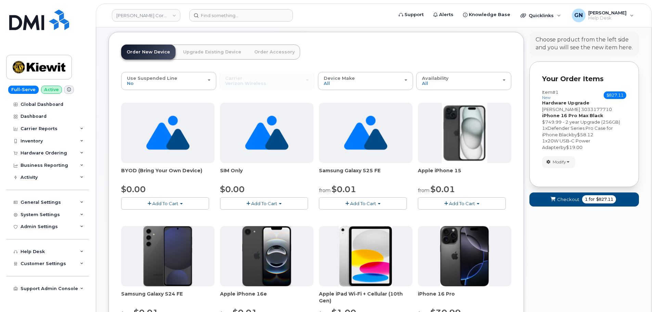
scroll to position [0, 0]
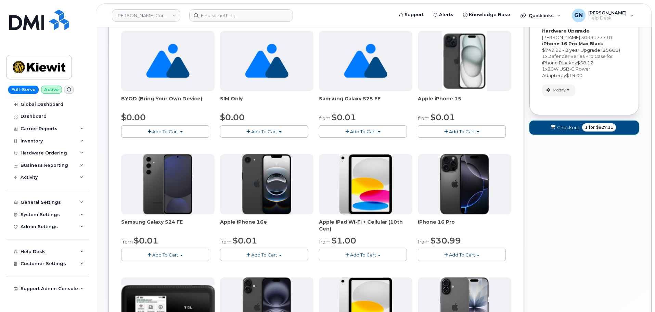
click at [573, 131] on button "Checkout 1 for $827.11" at bounding box center [584, 127] width 110 height 14
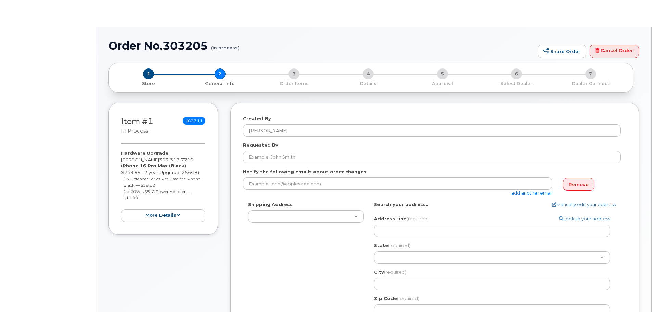
select select
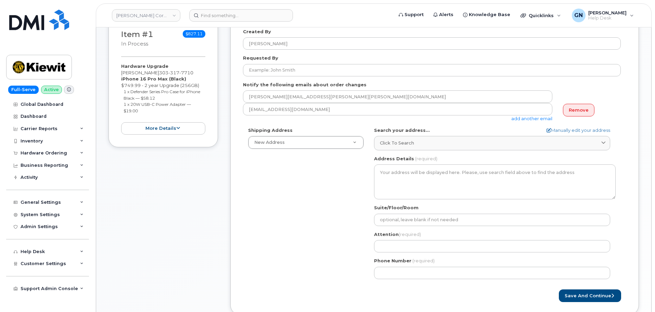
scroll to position [171, 0]
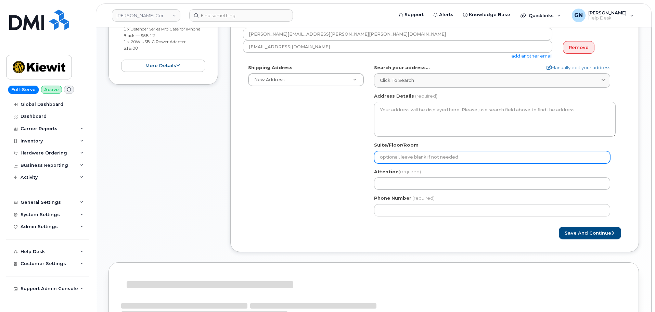
click at [394, 159] on input "Suite/Floor/Room" at bounding box center [492, 157] width 236 height 12
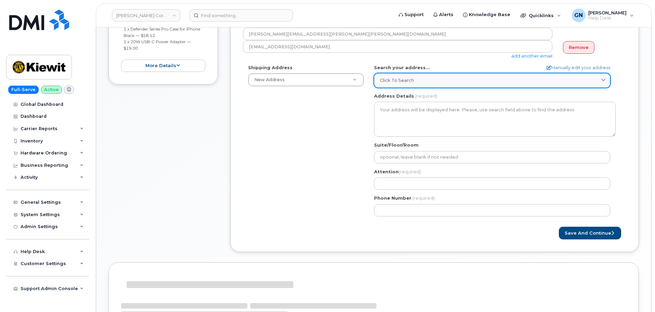
click at [399, 81] on span "Click to search" at bounding box center [397, 80] width 34 height 7
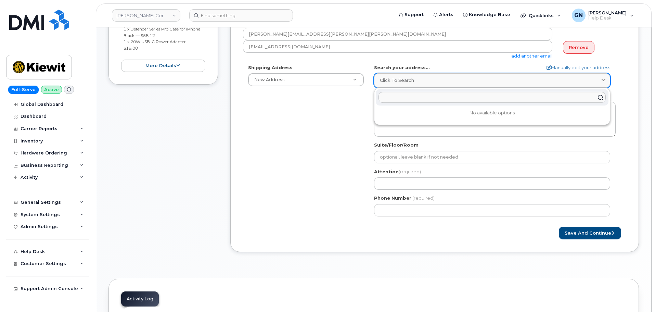
click at [402, 83] on span "Click to search" at bounding box center [397, 80] width 34 height 7
paste input "3888 E Broadway rd Pheonix AZ 85040"
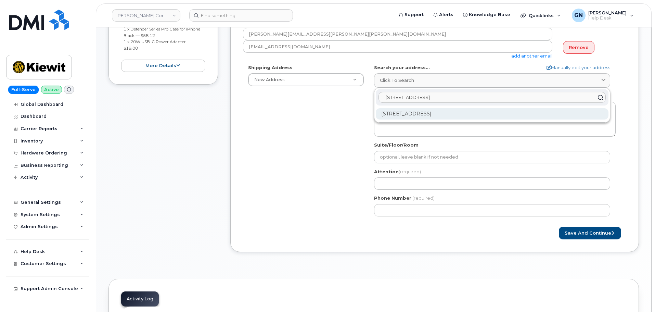
type input "3888 E Broadway rd Pheonix AZ 85040"
click at [434, 115] on div "3888 E Broadway Rd Phoenix AZ 85040-2924" at bounding box center [492, 113] width 233 height 11
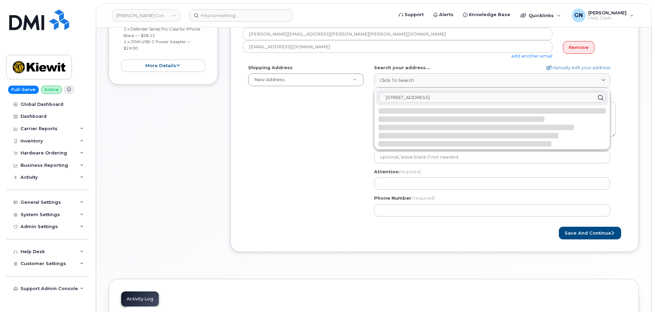
select select
type textarea "3888 E Broadway Rd PHOENIX AZ 85040-2924 UNITED STATES"
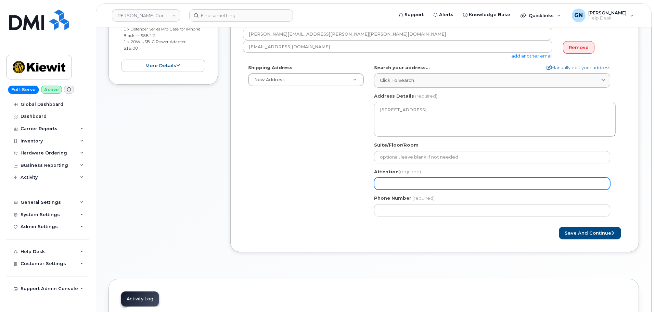
drag, startPoint x: 410, startPoint y: 191, endPoint x: 410, endPoint y: 188, distance: 3.4
click at [410, 188] on div "AZ Phoenix Search your address... Manually edit your address Click to search 38…" at bounding box center [495, 142] width 252 height 157
click at [411, 187] on input "Attention (required)" at bounding box center [492, 183] width 236 height 12
paste input "[PERSON_NAME]"
select select
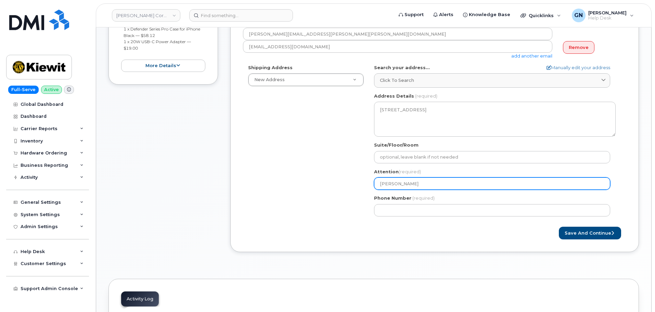
type input "[PERSON_NAME]"
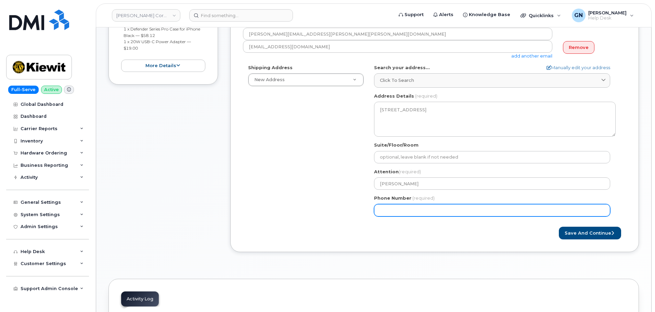
drag, startPoint x: 478, startPoint y: 209, endPoint x: 487, endPoint y: 216, distance: 11.7
click at [479, 209] on input "Phone Number" at bounding box center [492, 210] width 236 height 12
paste input "3033177710"
select select
type input "3033177710"
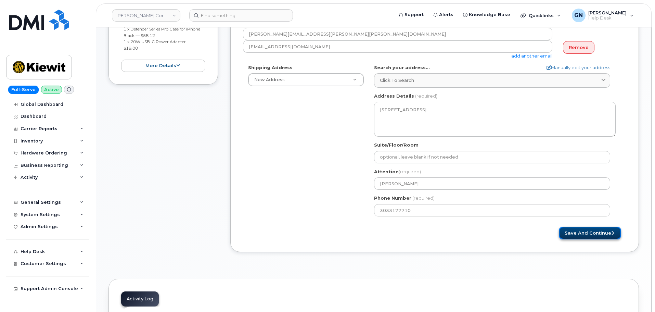
click at [581, 233] on button "Save and Continue" at bounding box center [590, 233] width 62 height 13
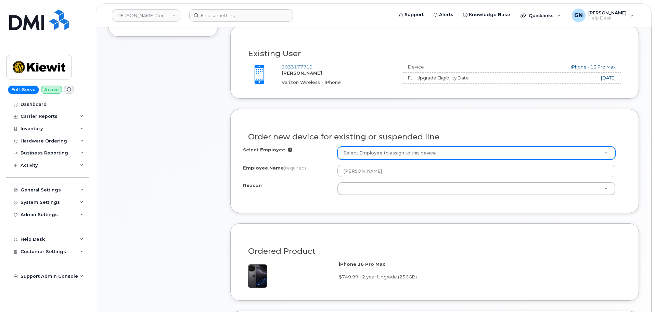
scroll to position [240, 0]
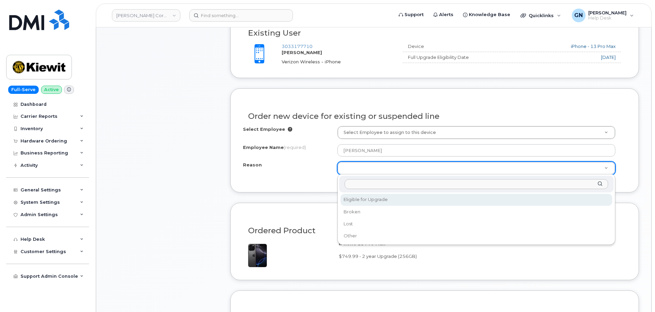
select select "eligible_for_upgrade"
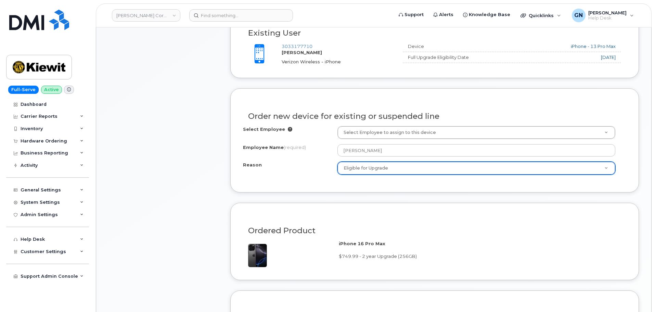
drag, startPoint x: 311, startPoint y: 175, endPoint x: 316, endPoint y: 178, distance: 6.4
click at [311, 175] on div "Reason Eligible for Upgrade Reason Eligible for Upgrade Broken Lost Other" at bounding box center [434, 168] width 383 height 13
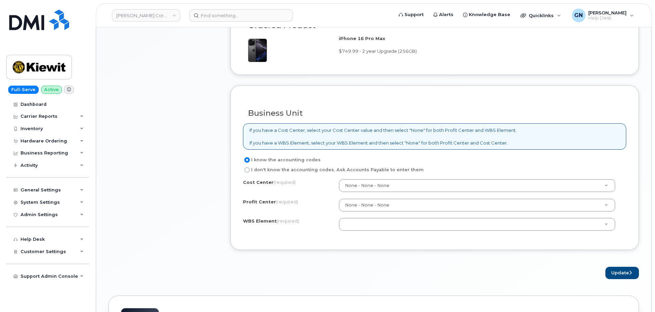
scroll to position [445, 0]
paste input "110200.2029"
type input "110200.2029"
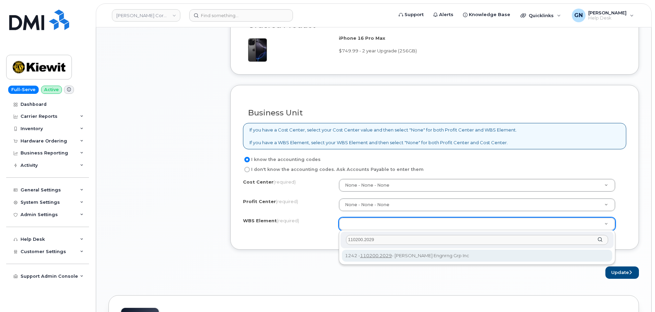
type input "110200.2029"
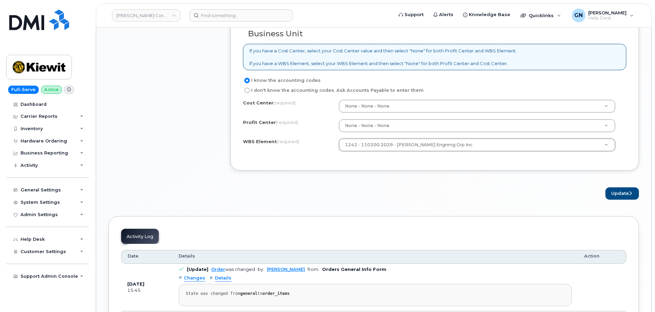
scroll to position [548, 0]
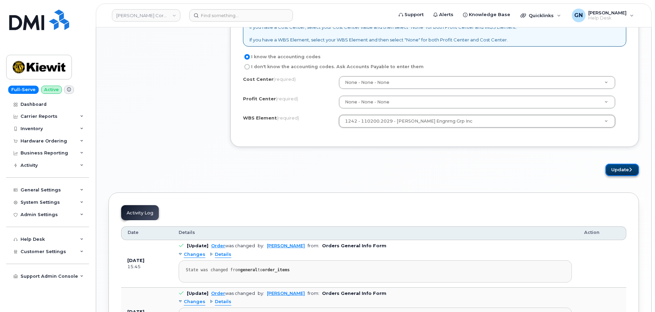
click at [622, 173] on button "Update" at bounding box center [622, 170] width 34 height 13
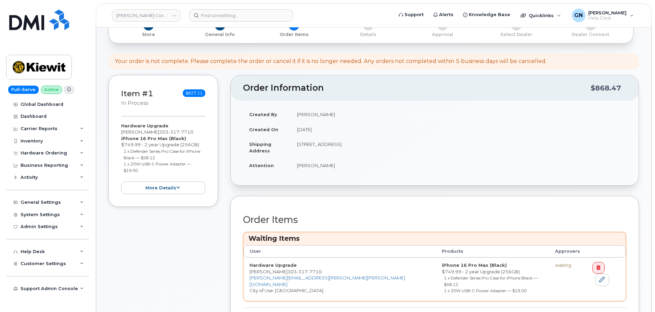
scroll to position [205, 0]
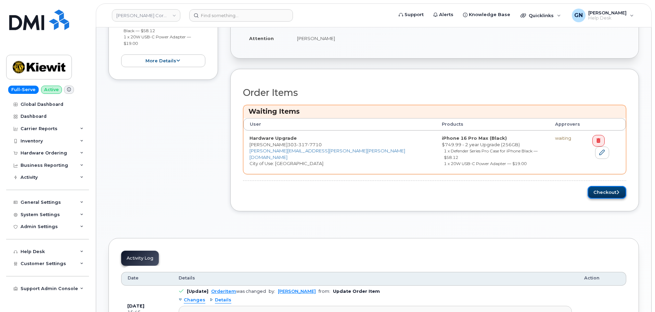
click at [602, 187] on button "Checkout" at bounding box center [607, 192] width 39 height 13
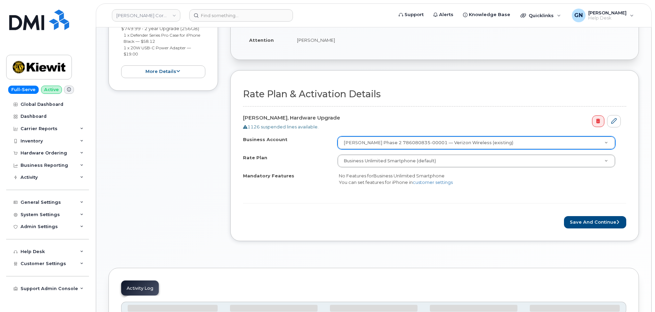
scroll to position [171, 0]
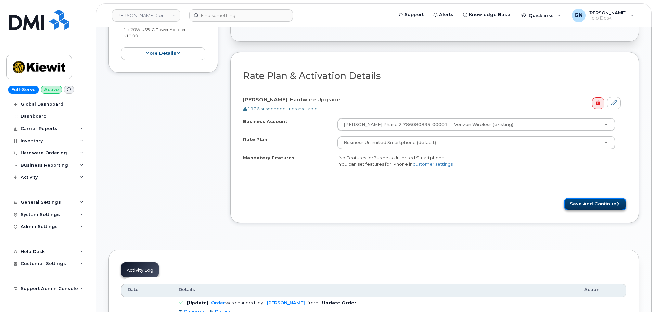
click at [578, 206] on button "Save and Continue" at bounding box center [595, 204] width 62 height 13
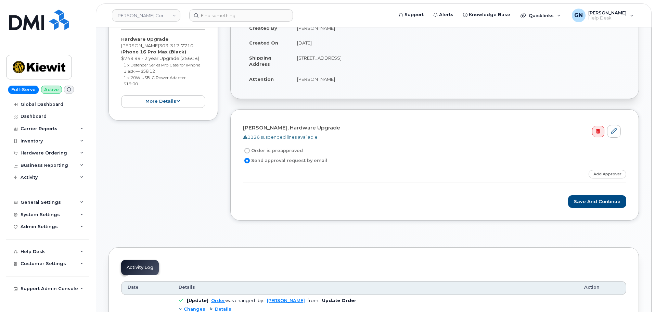
scroll to position [103, 0]
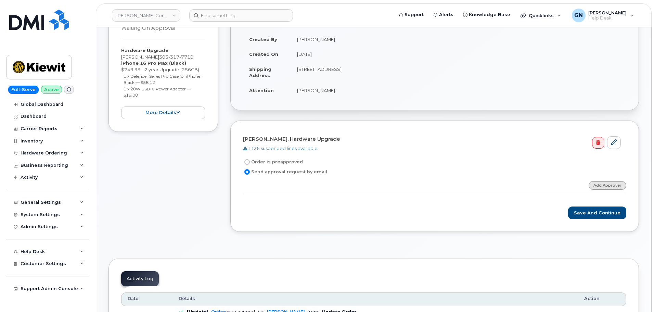
click at [600, 184] on link "Add Approver" at bounding box center [608, 185] width 38 height 9
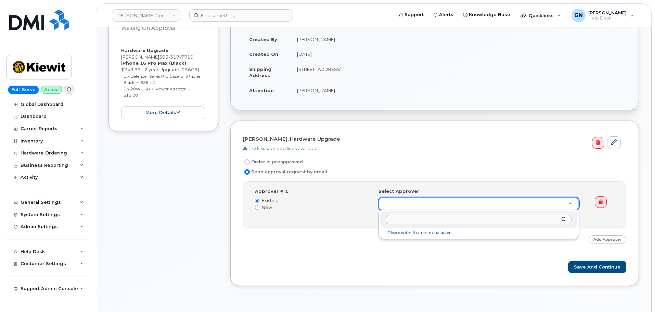
type input "rory.walter@kiewit.com"
drag, startPoint x: 450, startPoint y: 218, endPoint x: 361, endPoint y: 218, distance: 88.6
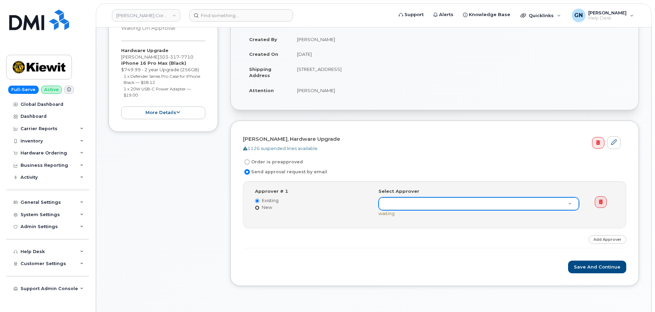
click at [257, 208] on input "New" at bounding box center [257, 207] width 4 height 4
radio input "true"
radio input "false"
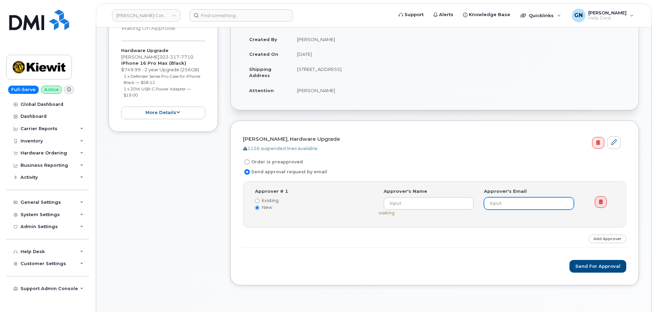
click at [502, 203] on input "email" at bounding box center [529, 203] width 90 height 12
paste input "rory.walter@kiewit.com"
type input "rory.walter@kiewit.com"
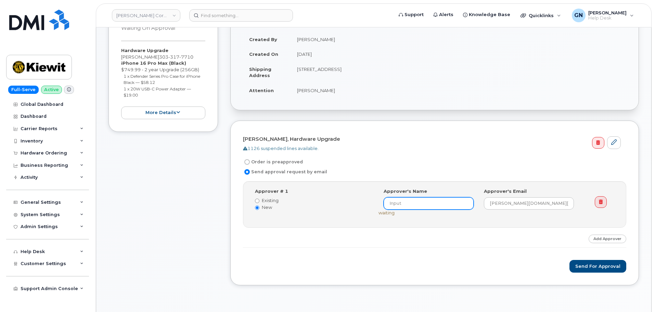
drag, startPoint x: 424, startPoint y: 204, endPoint x: 421, endPoint y: 201, distance: 3.6
click at [423, 203] on input at bounding box center [429, 203] width 90 height 12
type input "Rory"
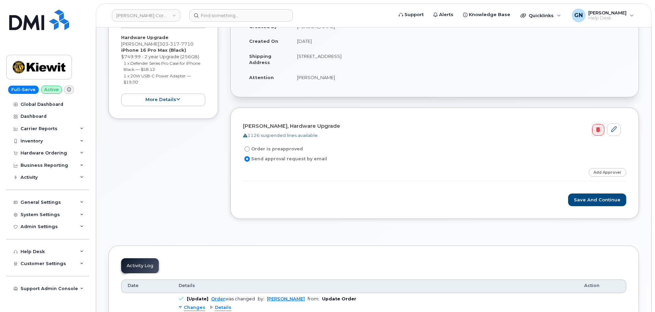
scroll to position [137, 0]
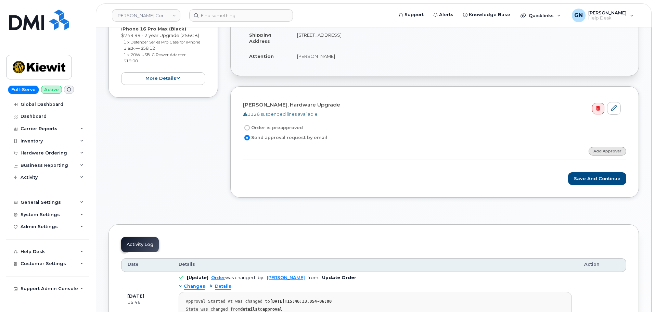
click at [612, 152] on link "Add Approver" at bounding box center [608, 151] width 38 height 9
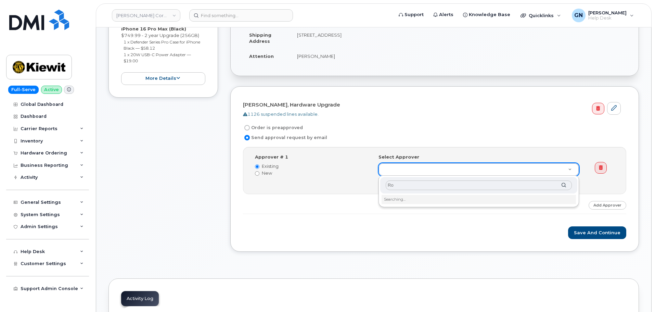
type input "R"
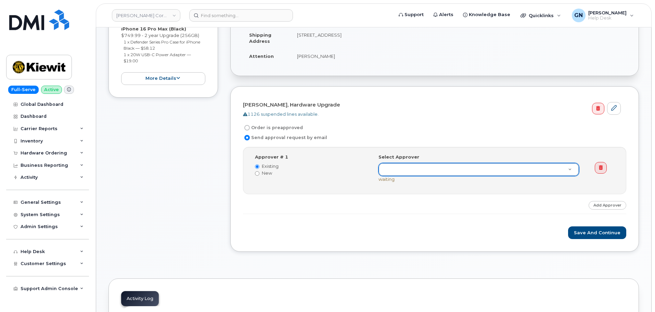
click at [266, 173] on label "New" at bounding box center [311, 173] width 113 height 7
click at [259, 173] on input "New" at bounding box center [257, 173] width 4 height 4
radio input "true"
radio input "false"
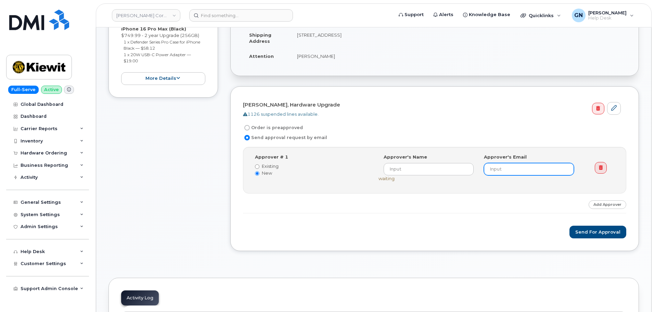
click at [515, 168] on input "email" at bounding box center [529, 169] width 90 height 12
paste input "rory.walter@kiewit.com"
type input "rory.walter@kiewit.com"
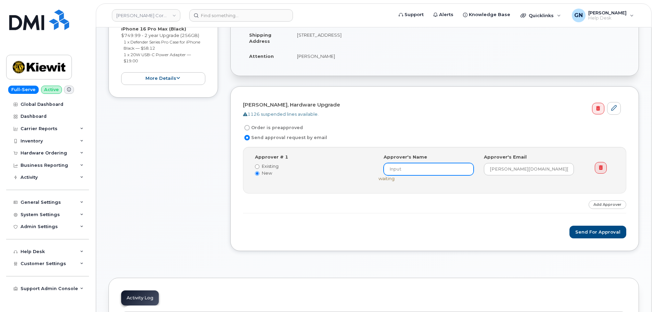
click at [455, 170] on input at bounding box center [429, 169] width 90 height 12
type input "[PERSON_NAME]"
click at [429, 181] on div "Select Approver undefined (rory.walter@kiewit.com) Approver's Name Rory Walter …" at bounding box center [482, 168] width 206 height 28
click at [591, 234] on button "Send for Approval" at bounding box center [597, 232] width 57 height 13
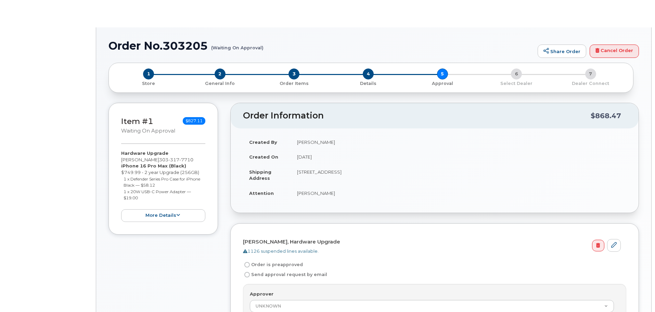
radio input "true"
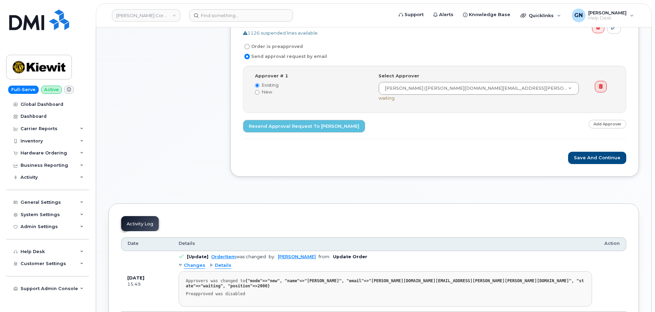
scroll to position [235, 0]
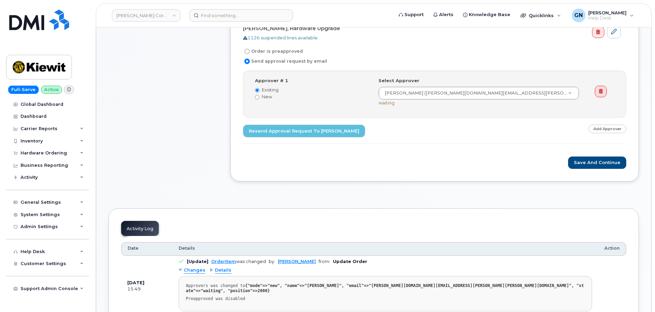
scroll to position [201, 0]
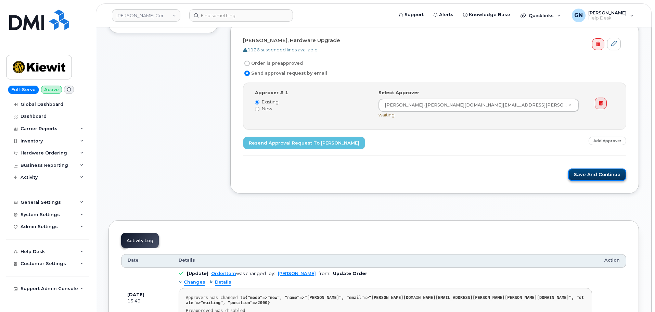
click at [595, 178] on button "Save and Continue" at bounding box center [597, 174] width 58 height 13
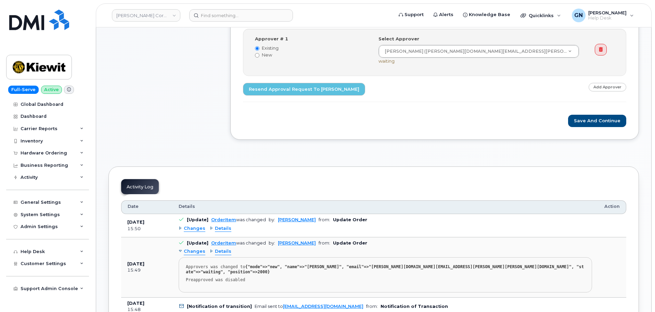
scroll to position [274, 0]
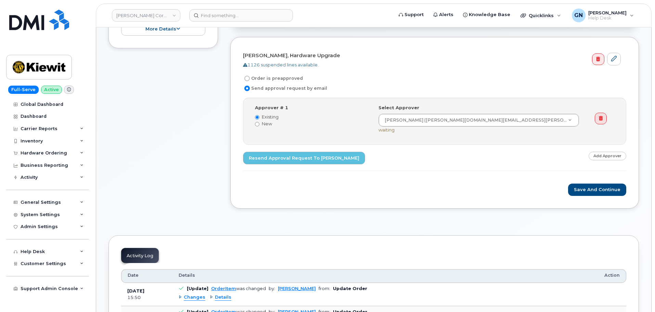
scroll to position [171, 0]
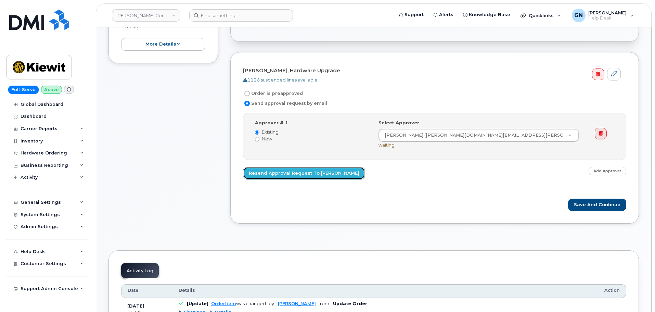
click at [287, 171] on link "Resend Approval Request to [PERSON_NAME]" at bounding box center [304, 173] width 122 height 13
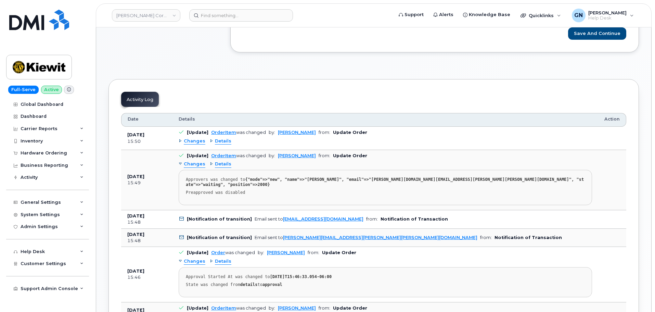
scroll to position [376, 0]
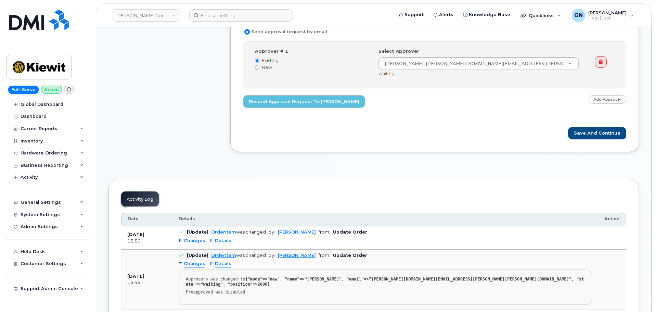
scroll to position [167, 0]
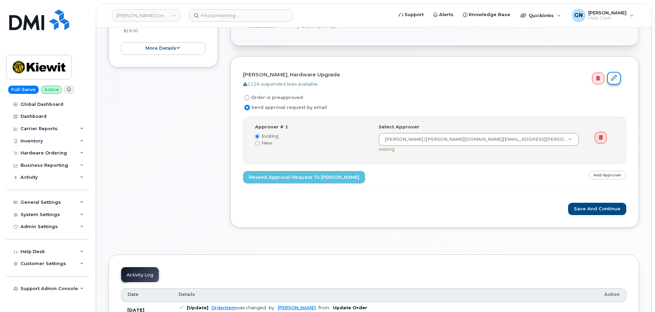
drag, startPoint x: 614, startPoint y: 81, endPoint x: 610, endPoint y: 84, distance: 4.7
click at [614, 81] on link at bounding box center [614, 78] width 14 height 13
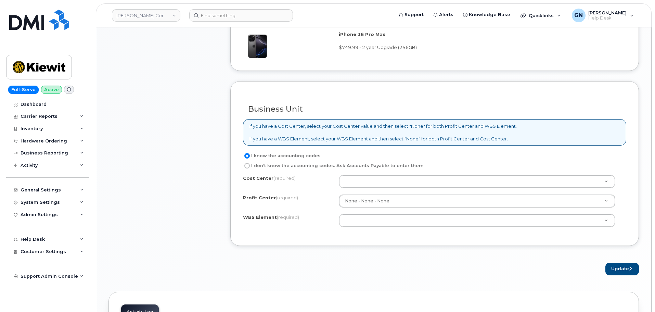
scroll to position [445, 0]
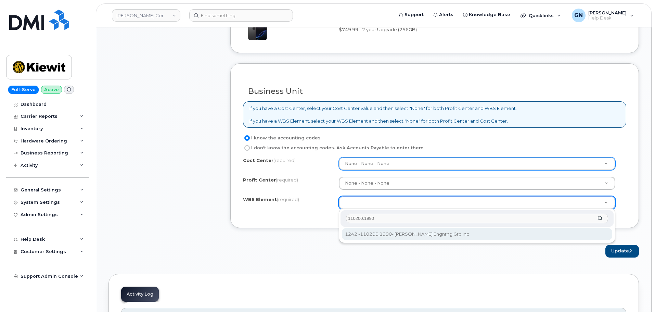
type input "110200.1990"
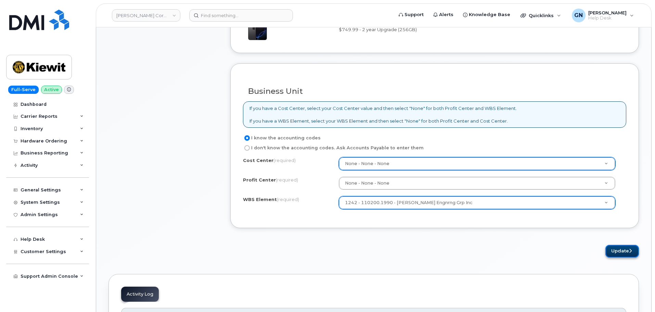
click at [631, 253] on button "Update" at bounding box center [622, 251] width 34 height 13
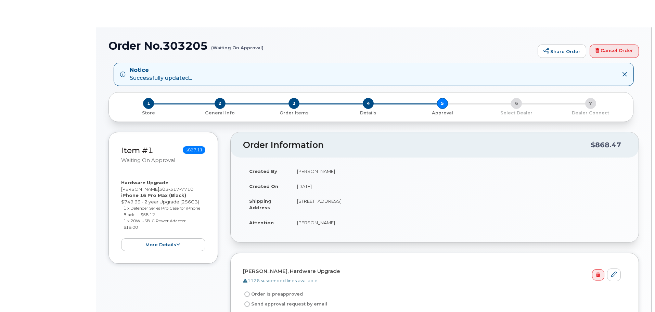
radio input "true"
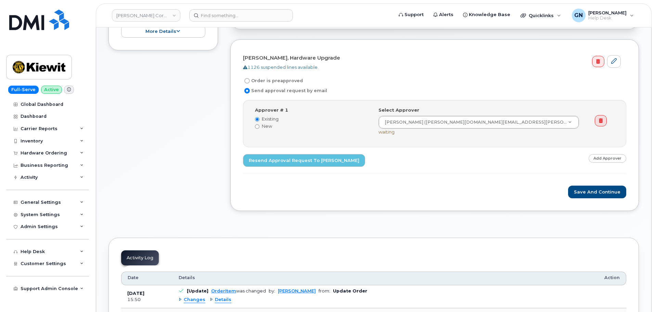
scroll to position [274, 0]
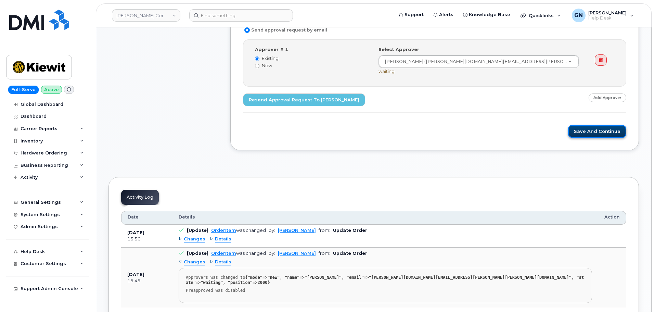
drag, startPoint x: 588, startPoint y: 130, endPoint x: 585, endPoint y: 133, distance: 3.9
click at [588, 130] on button "Save and Continue" at bounding box center [597, 131] width 58 height 13
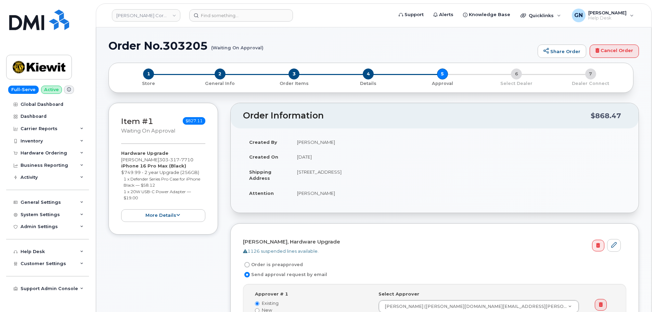
click at [130, 46] on h1 "Order No.303205 (Waiting On Approval)" at bounding box center [321, 46] width 426 height 12
drag, startPoint x: 130, startPoint y: 46, endPoint x: 167, endPoint y: 50, distance: 36.8
click at [167, 50] on h1 "Order No.303205 (Waiting On Approval)" at bounding box center [321, 46] width 426 height 12
copy h1 "Order No.303205"
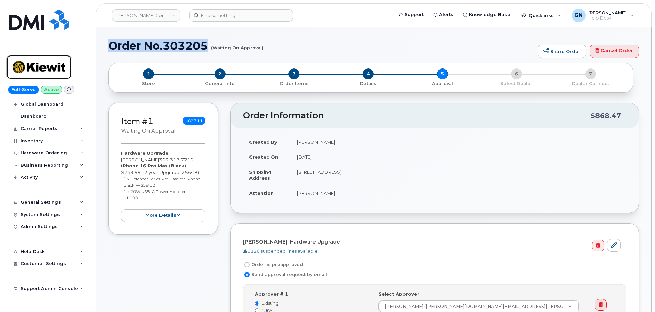
click at [48, 60] on img at bounding box center [39, 67] width 53 height 20
